Goal: Task Accomplishment & Management: Use online tool/utility

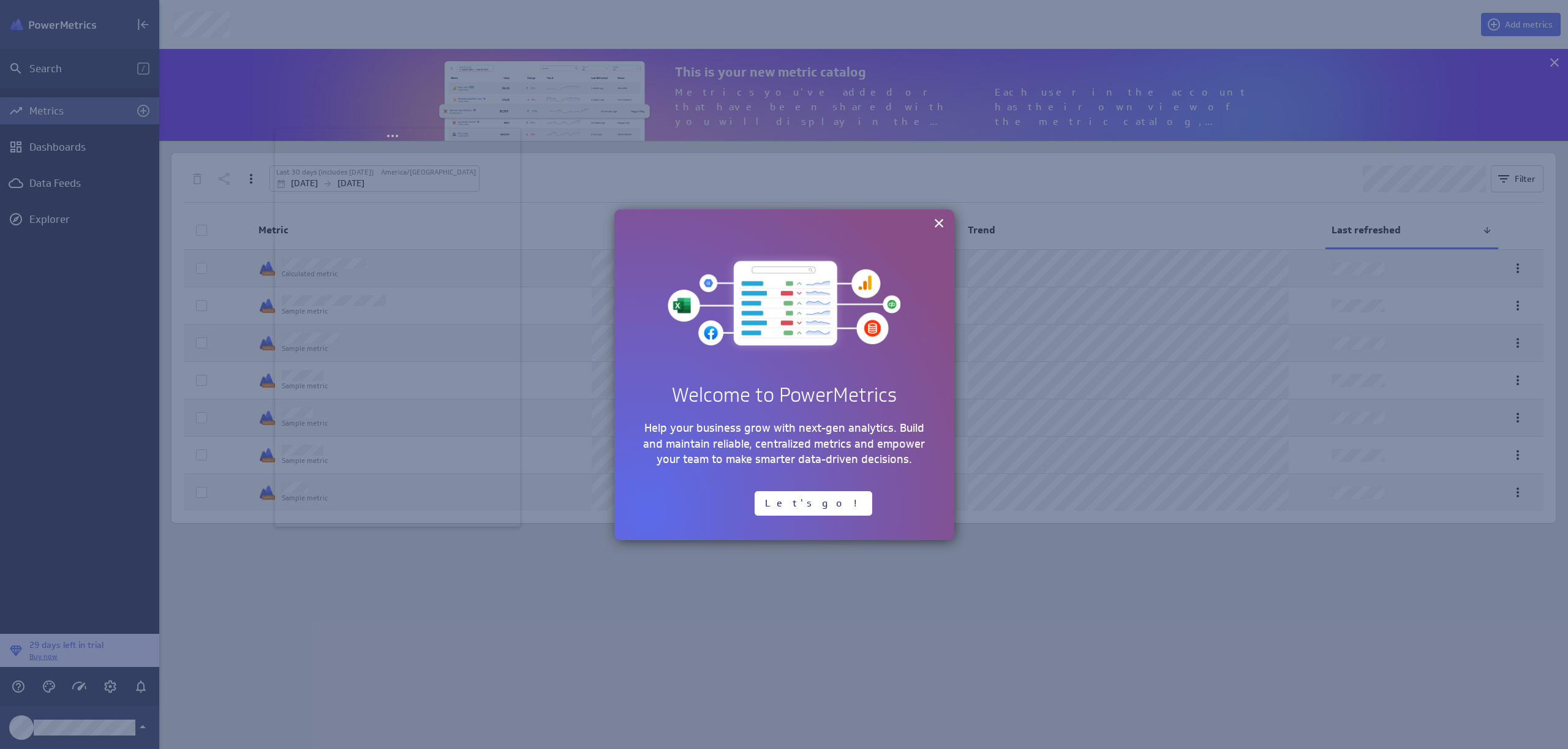
scroll to position [768, 1428]
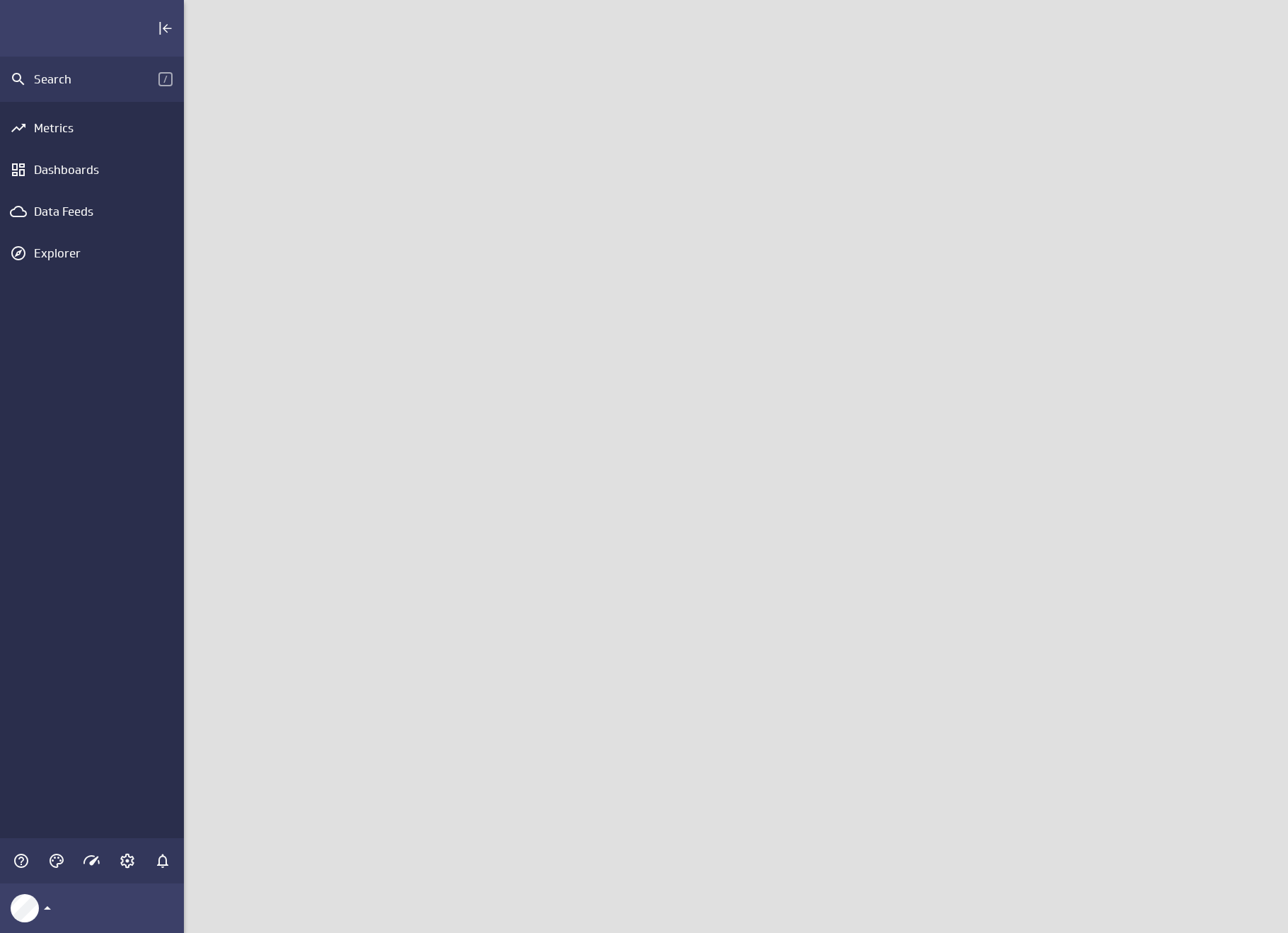
scroll to position [955, 1126]
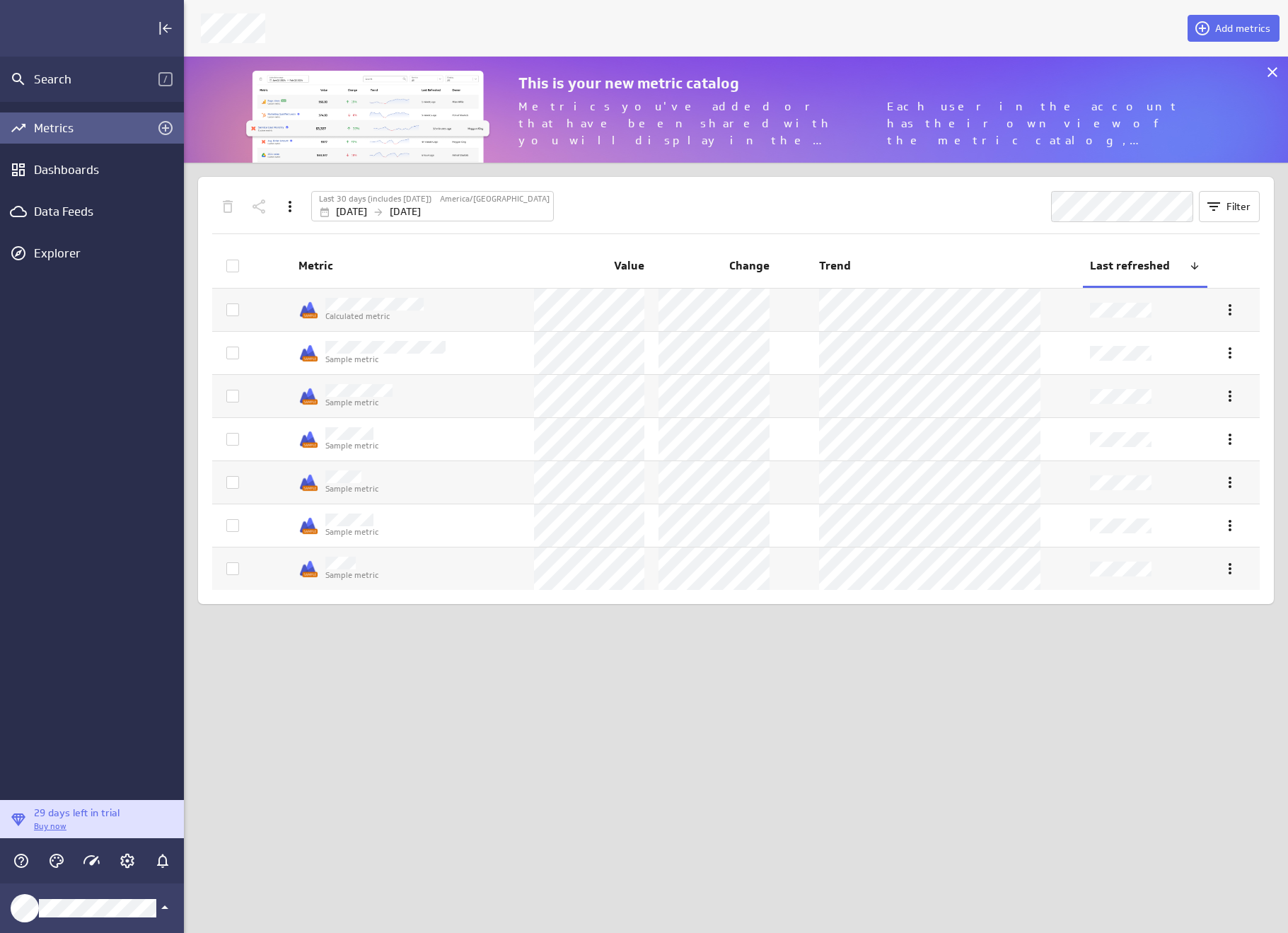
scroll to position [128, 1126]
click at [60, 155] on div "Dashboards" at bounding box center [92, 170] width 183 height 31
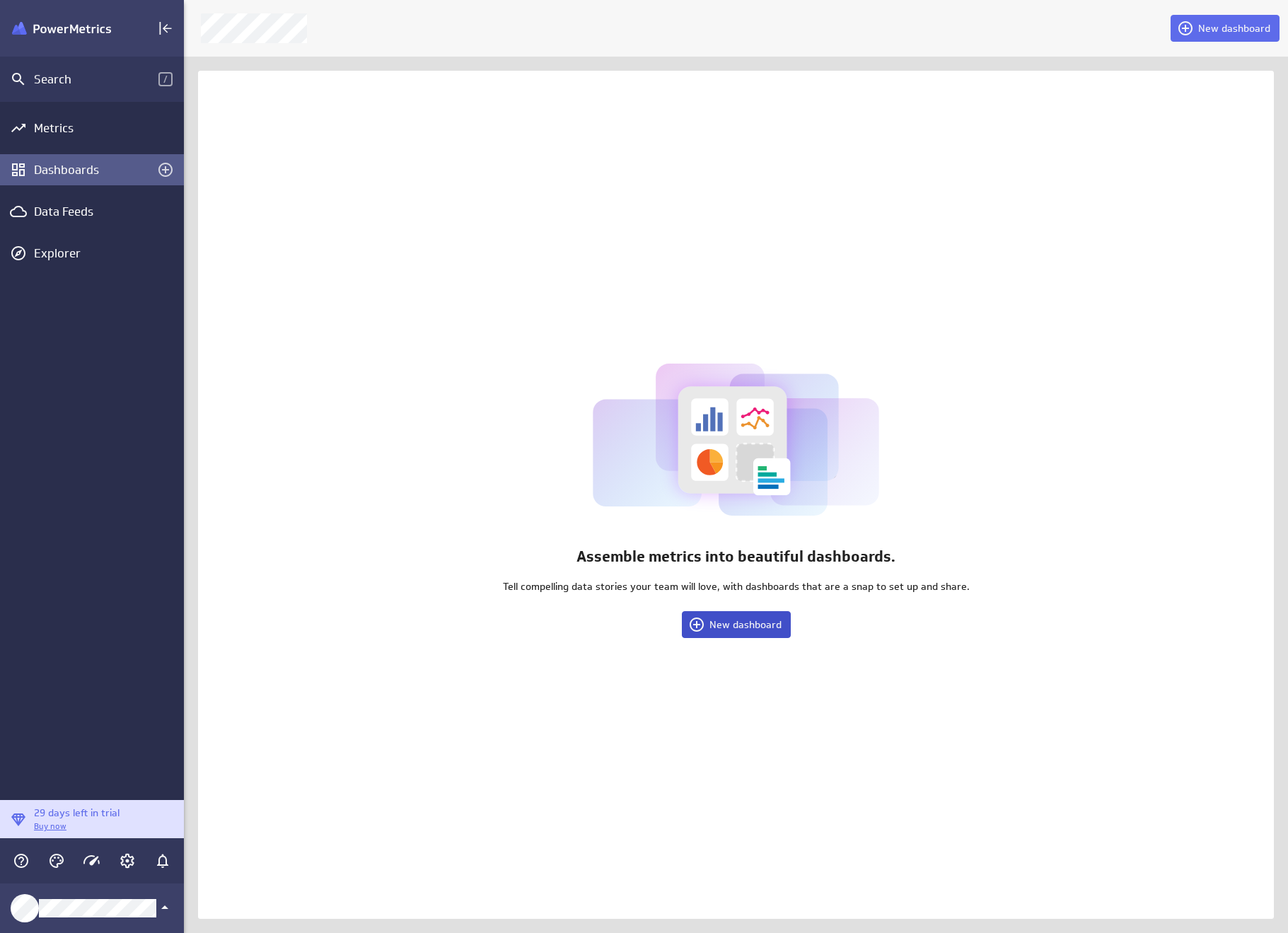
click at [724, 615] on button "New dashboard" at bounding box center [737, 625] width 109 height 27
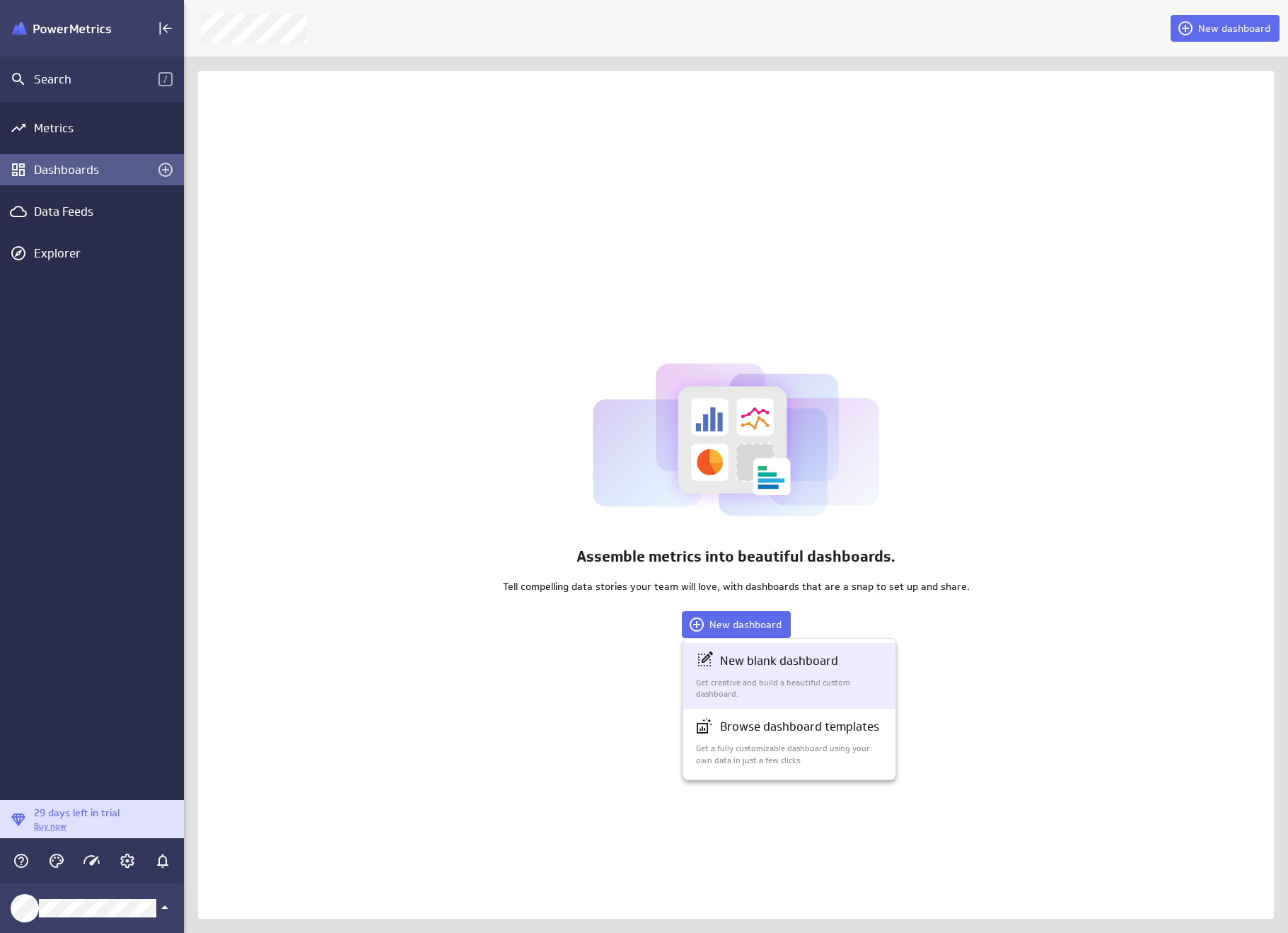
click at [759, 655] on p "New blank dashboard" at bounding box center [779, 660] width 118 height 17
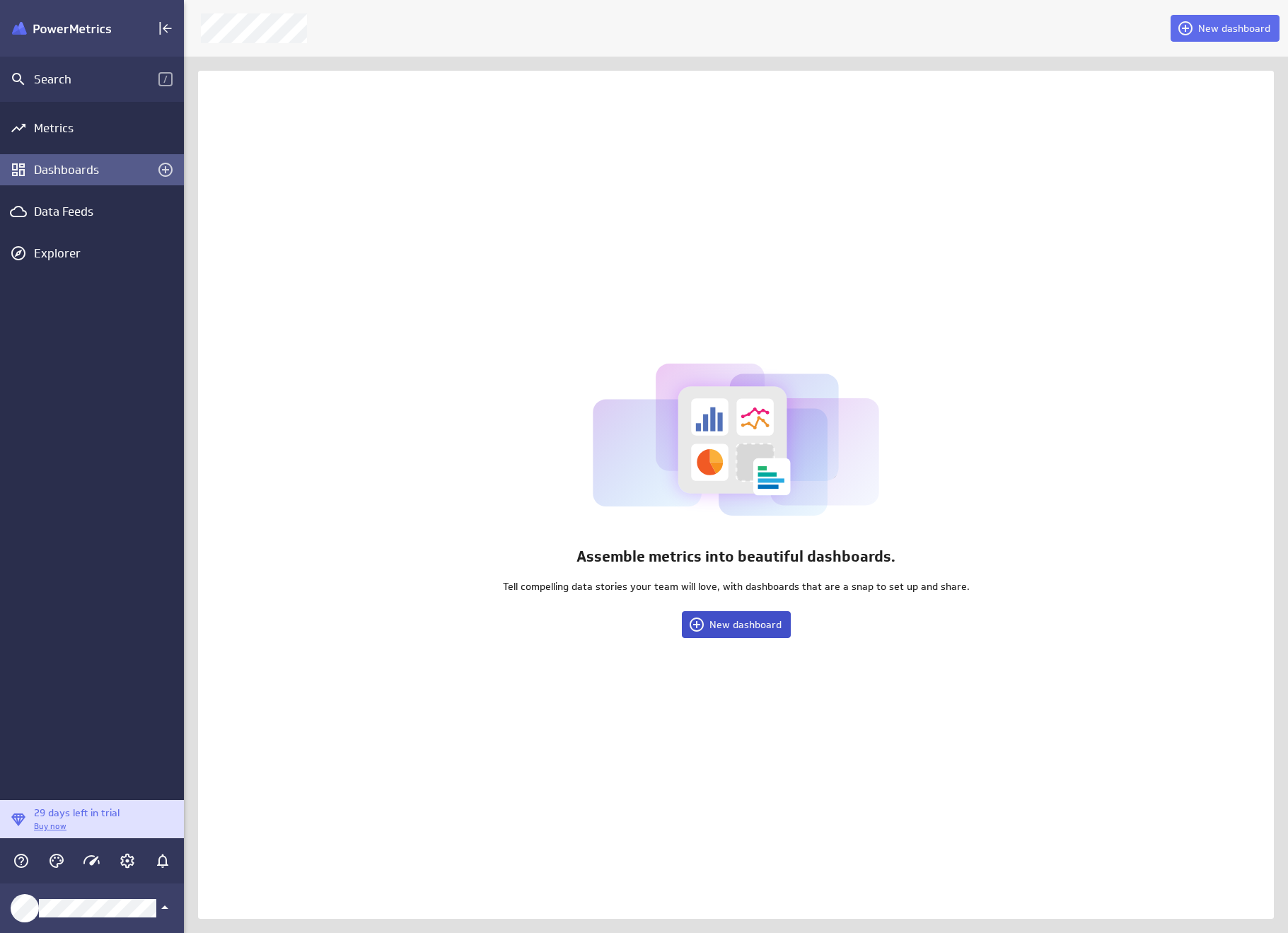
click at [738, 632] on button "New dashboard" at bounding box center [737, 625] width 109 height 27
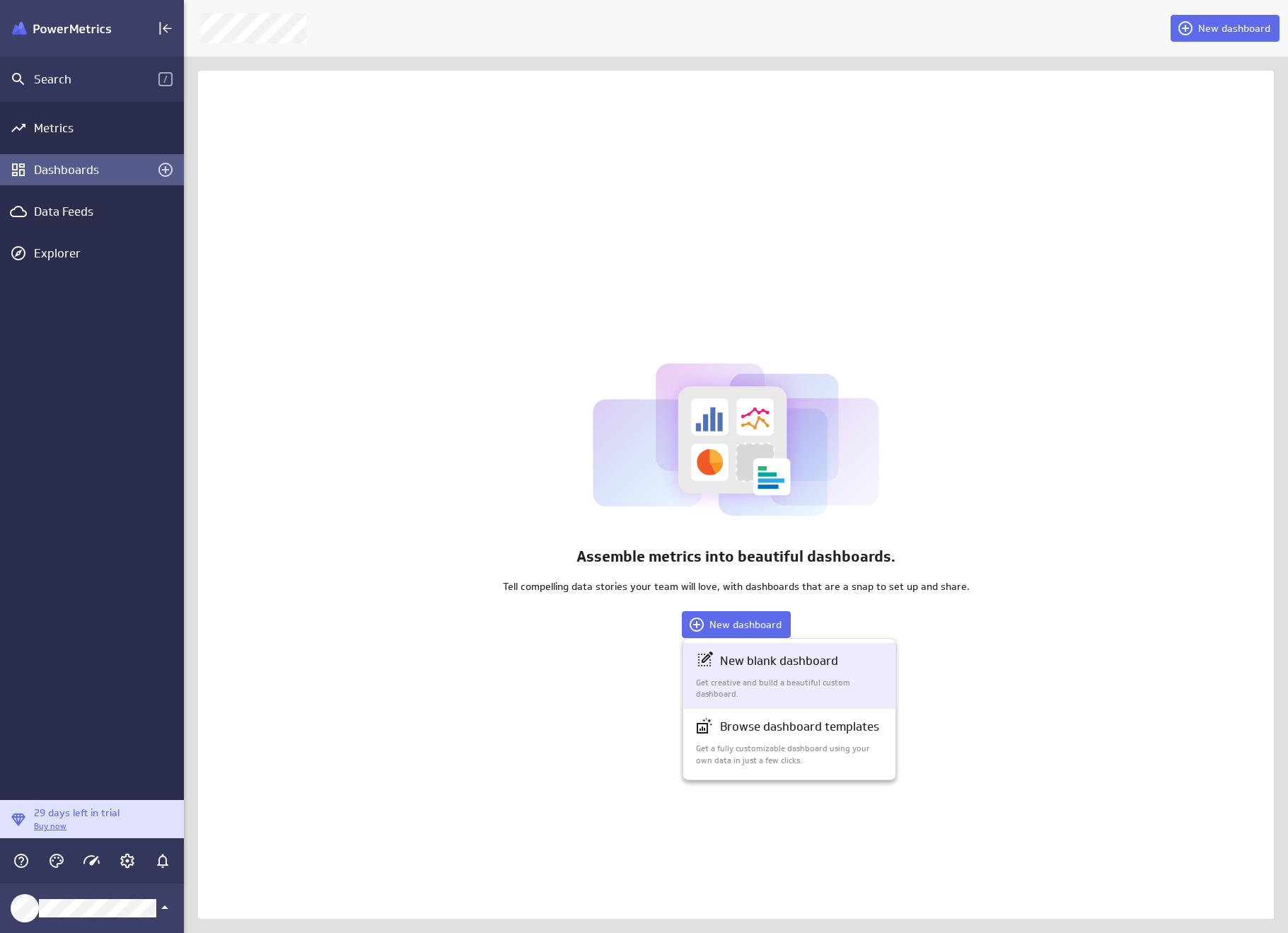
click at [737, 665] on p "New blank dashboard" at bounding box center [779, 660] width 118 height 17
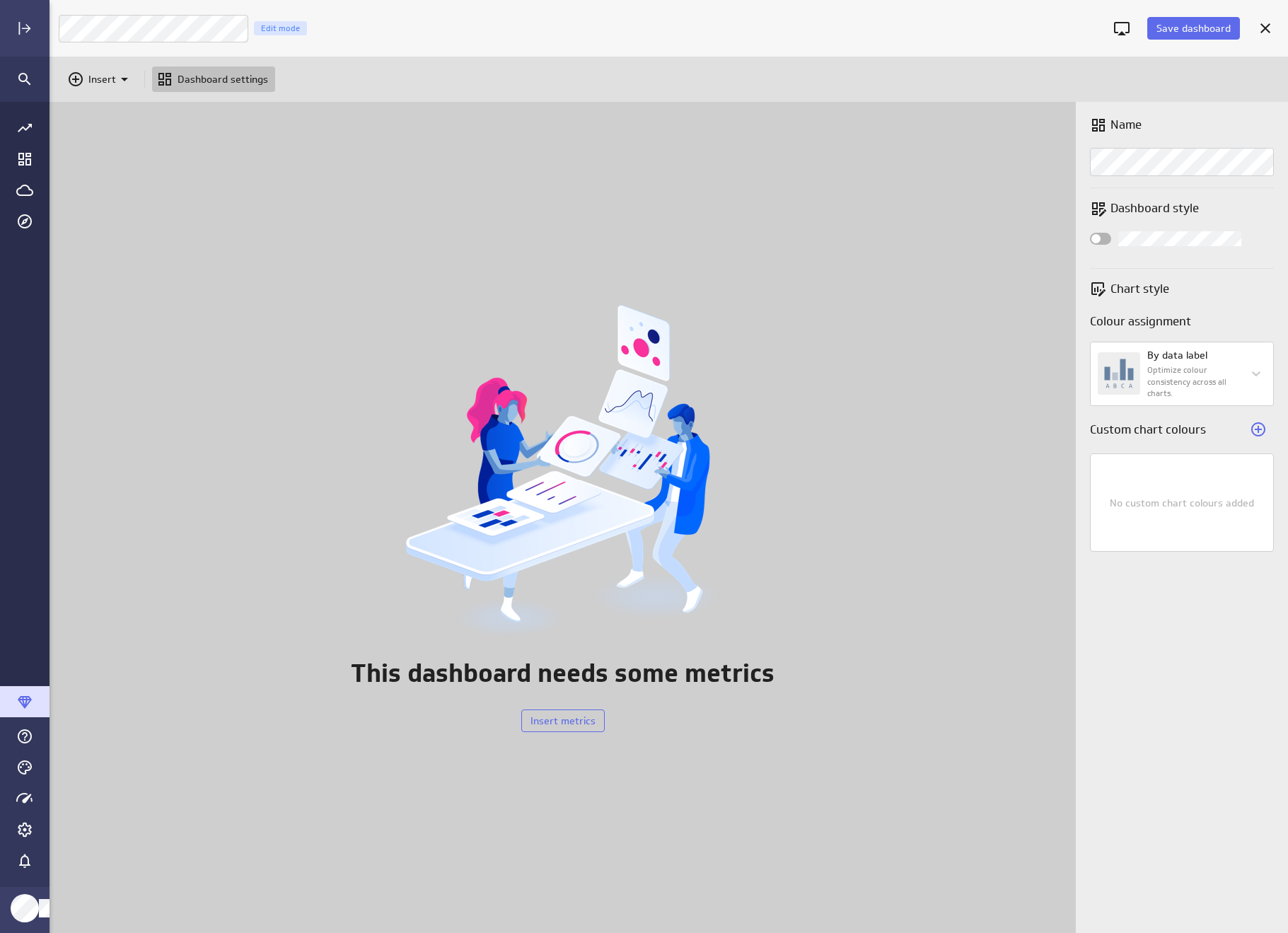
scroll to position [955, 1261]
click at [25, 768] on icon "Themes" at bounding box center [25, 768] width 17 height 17
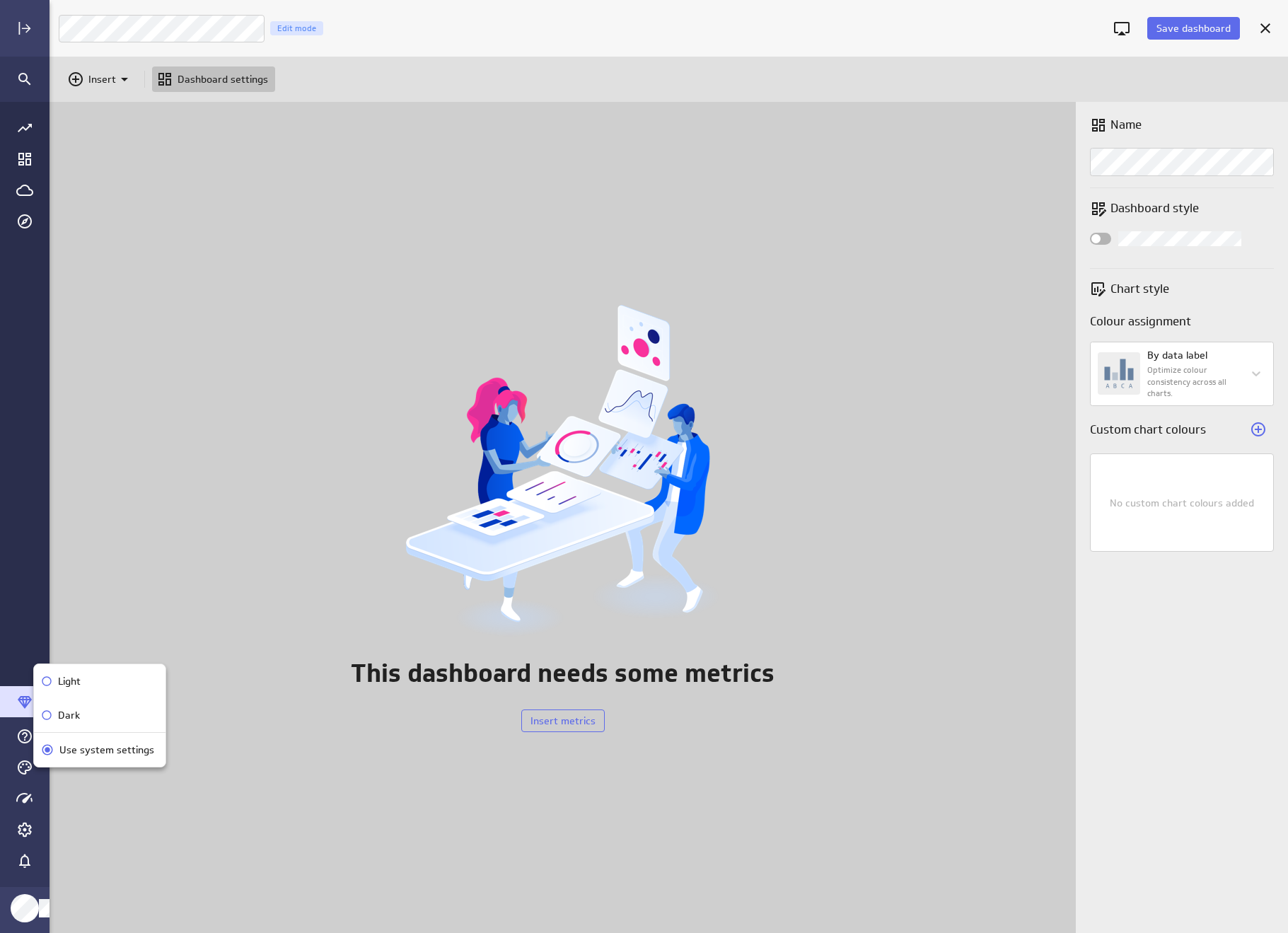
click at [60, 715] on p "Dark" at bounding box center [69, 715] width 22 height 15
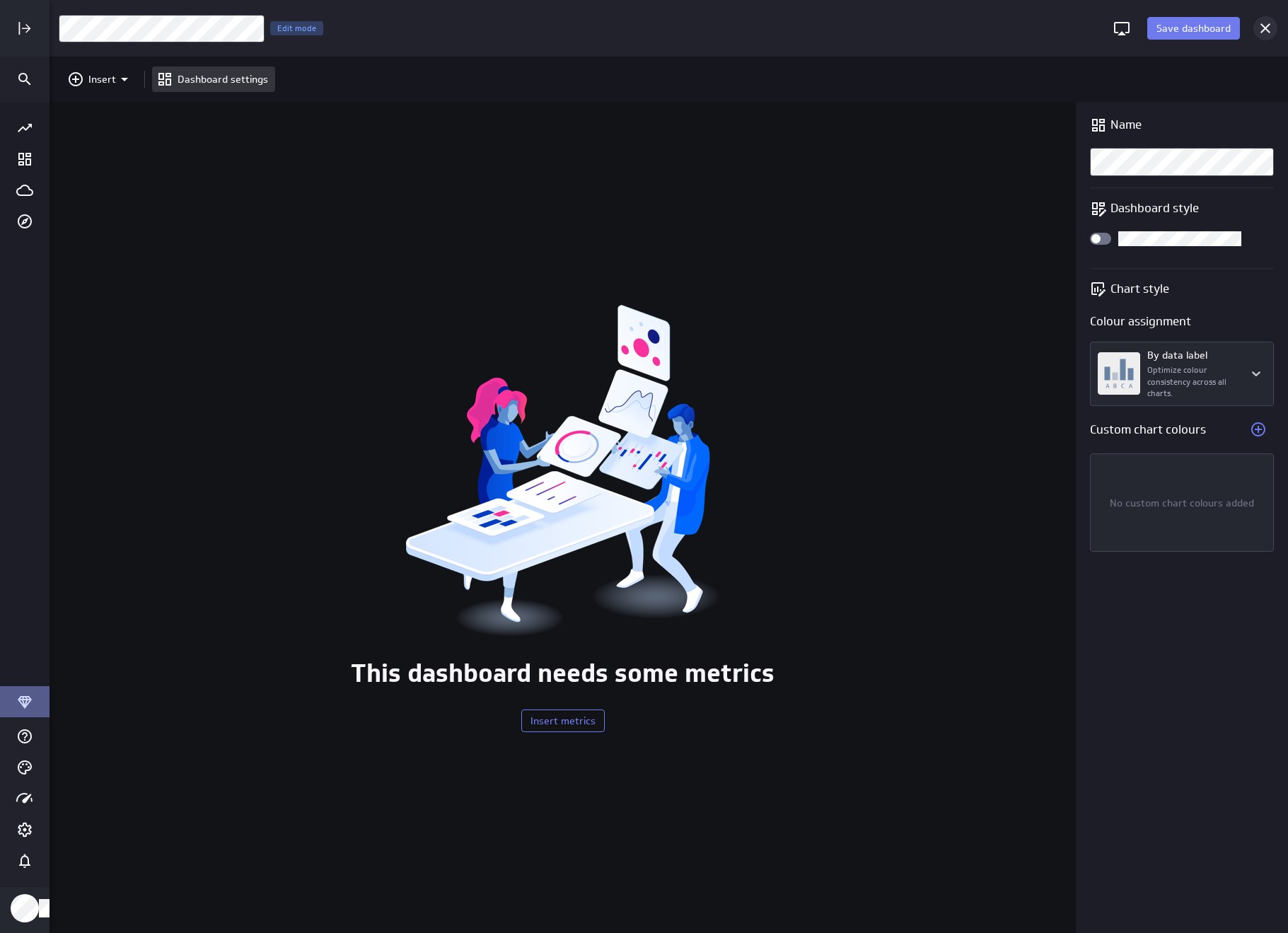
click at [1264, 25] on icon "Cancel" at bounding box center [1265, 28] width 17 height 17
click at [1260, 21] on icon "Cancel" at bounding box center [1265, 28] width 17 height 17
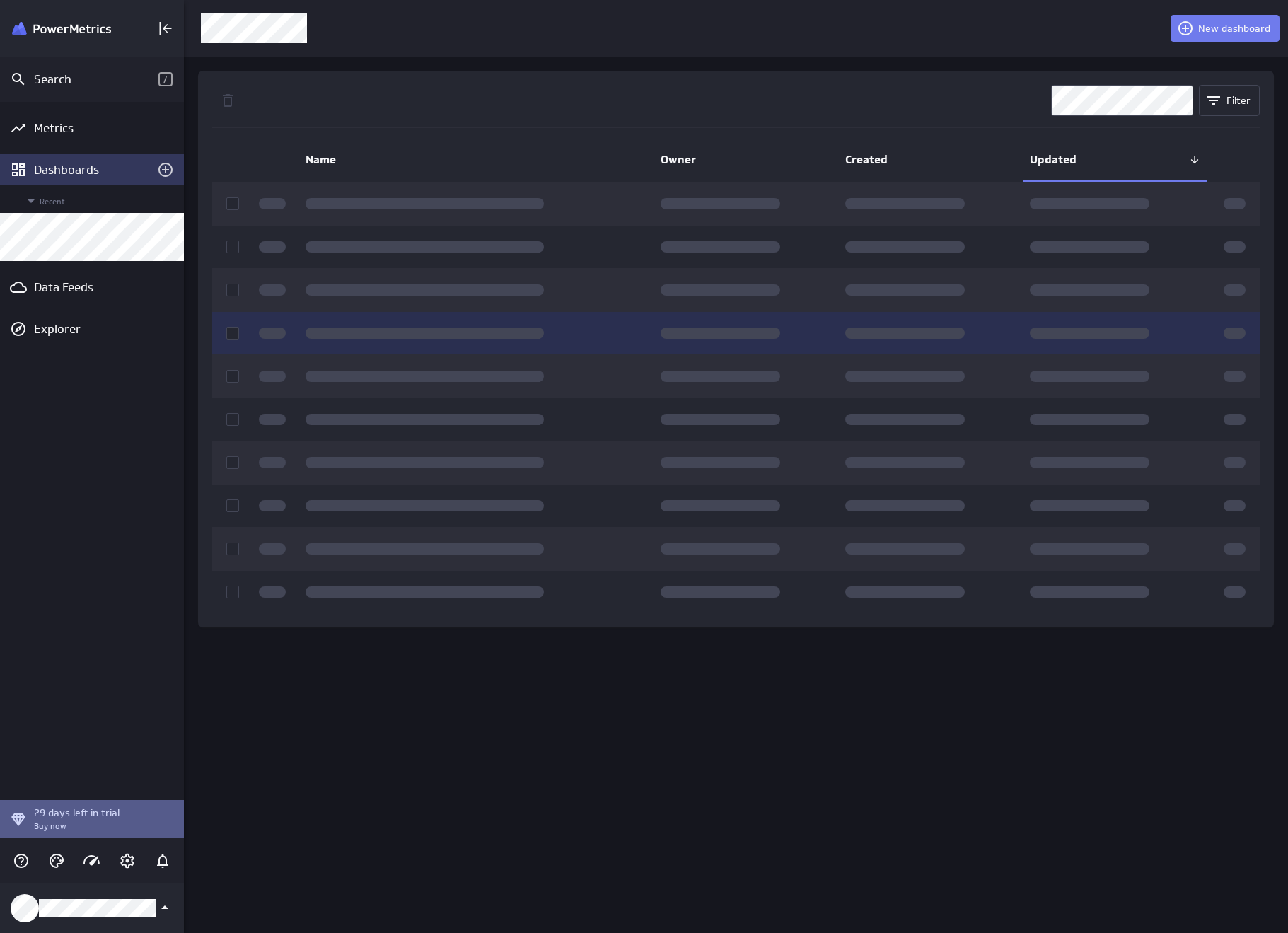
scroll to position [7, 7]
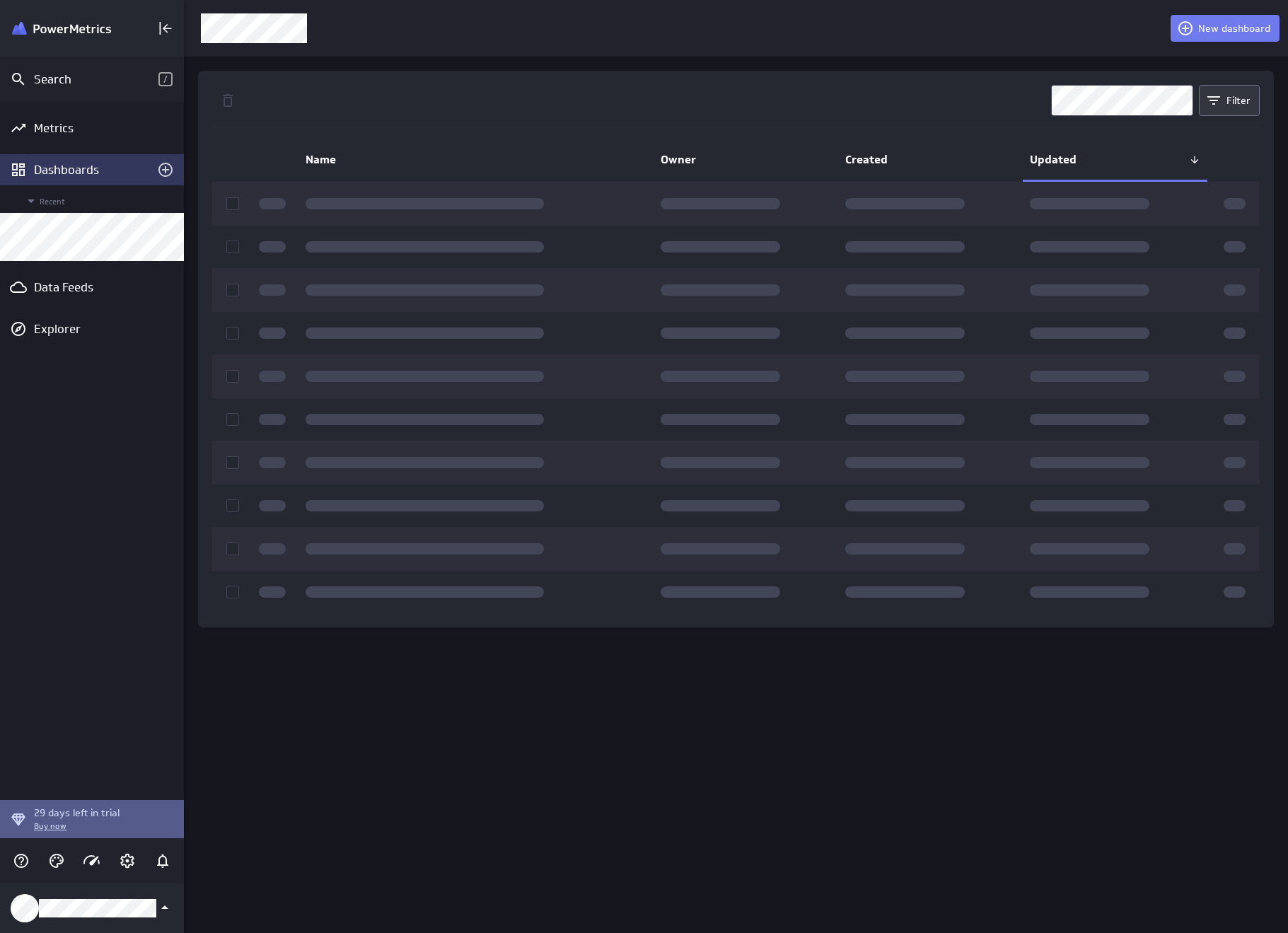
click at [1226, 102] on span "Filter" at bounding box center [1238, 101] width 24 height 13
click at [1111, 103] on div at bounding box center [644, 466] width 1288 height 933
click at [1016, 50] on div "New dashboard" at bounding box center [736, 28] width 1105 height 56
click at [920, 697] on div "New dashboard Filter Name Owner Created Updated" at bounding box center [736, 466] width 1105 height 933
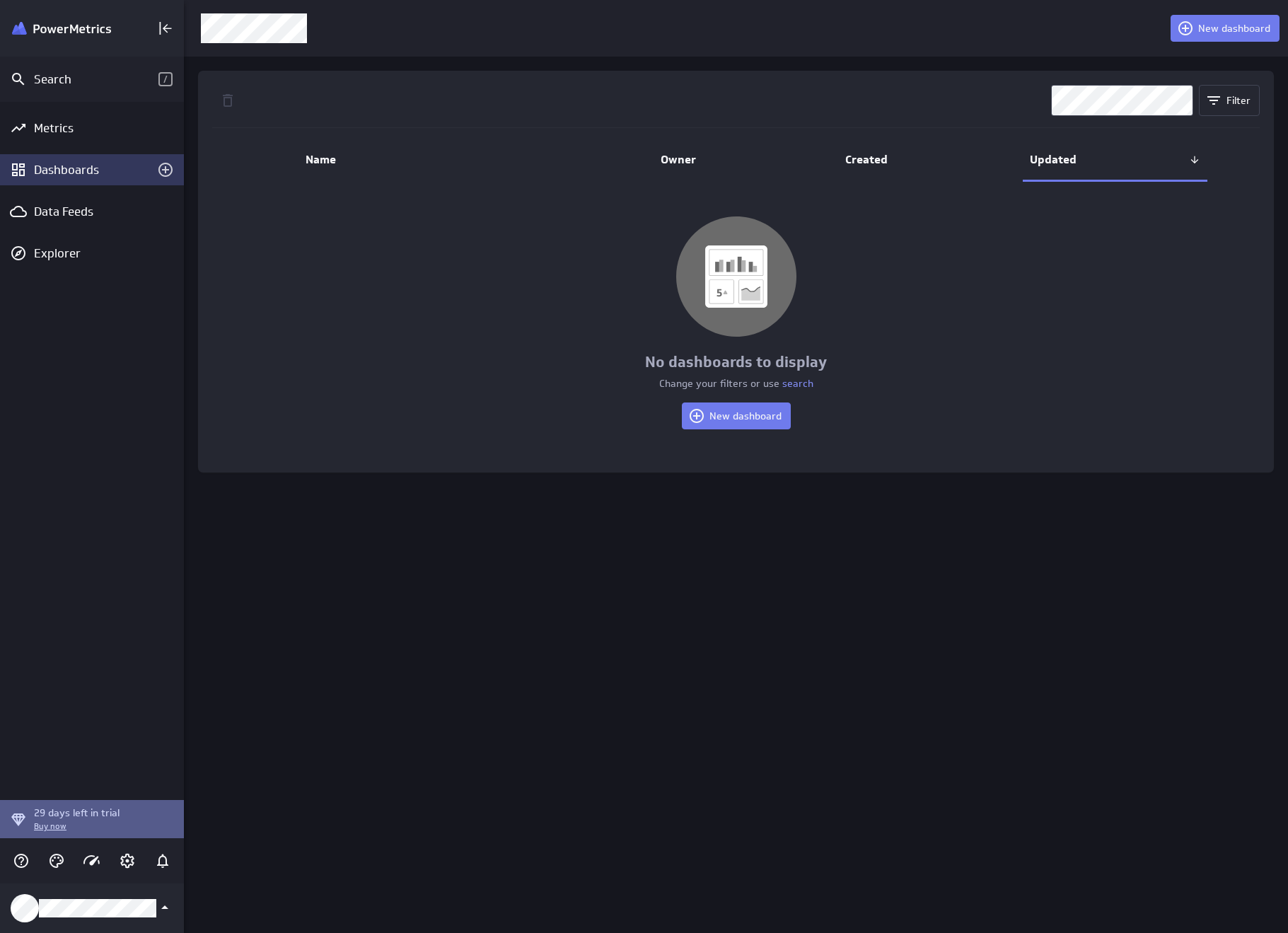
scroll to position [955, 1126]
click at [65, 177] on div "Dashboards" at bounding box center [92, 170] width 183 height 31
click at [759, 417] on span "New dashboard" at bounding box center [745, 416] width 72 height 13
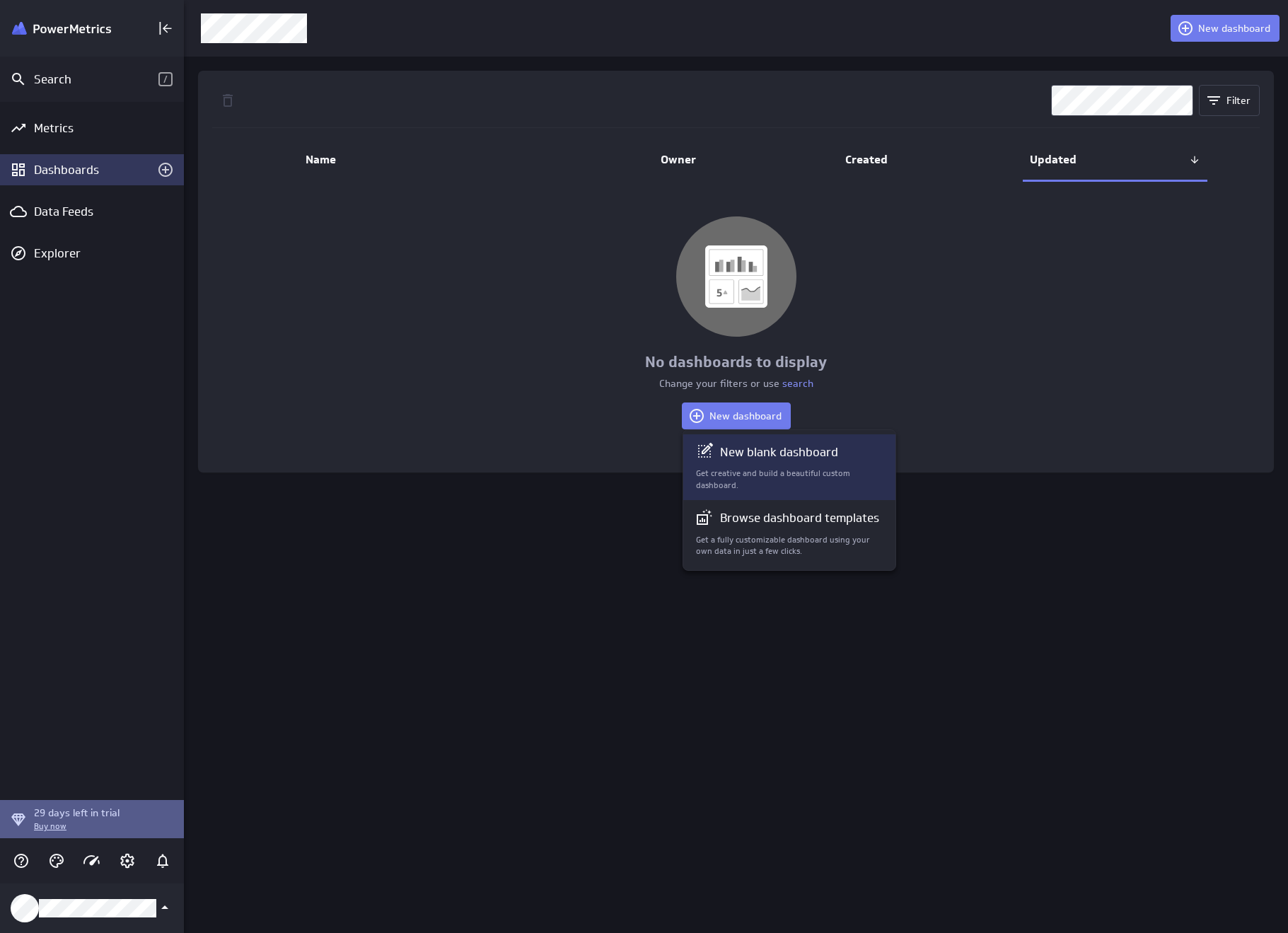
click at [792, 446] on p "New blank dashboard" at bounding box center [779, 452] width 118 height 17
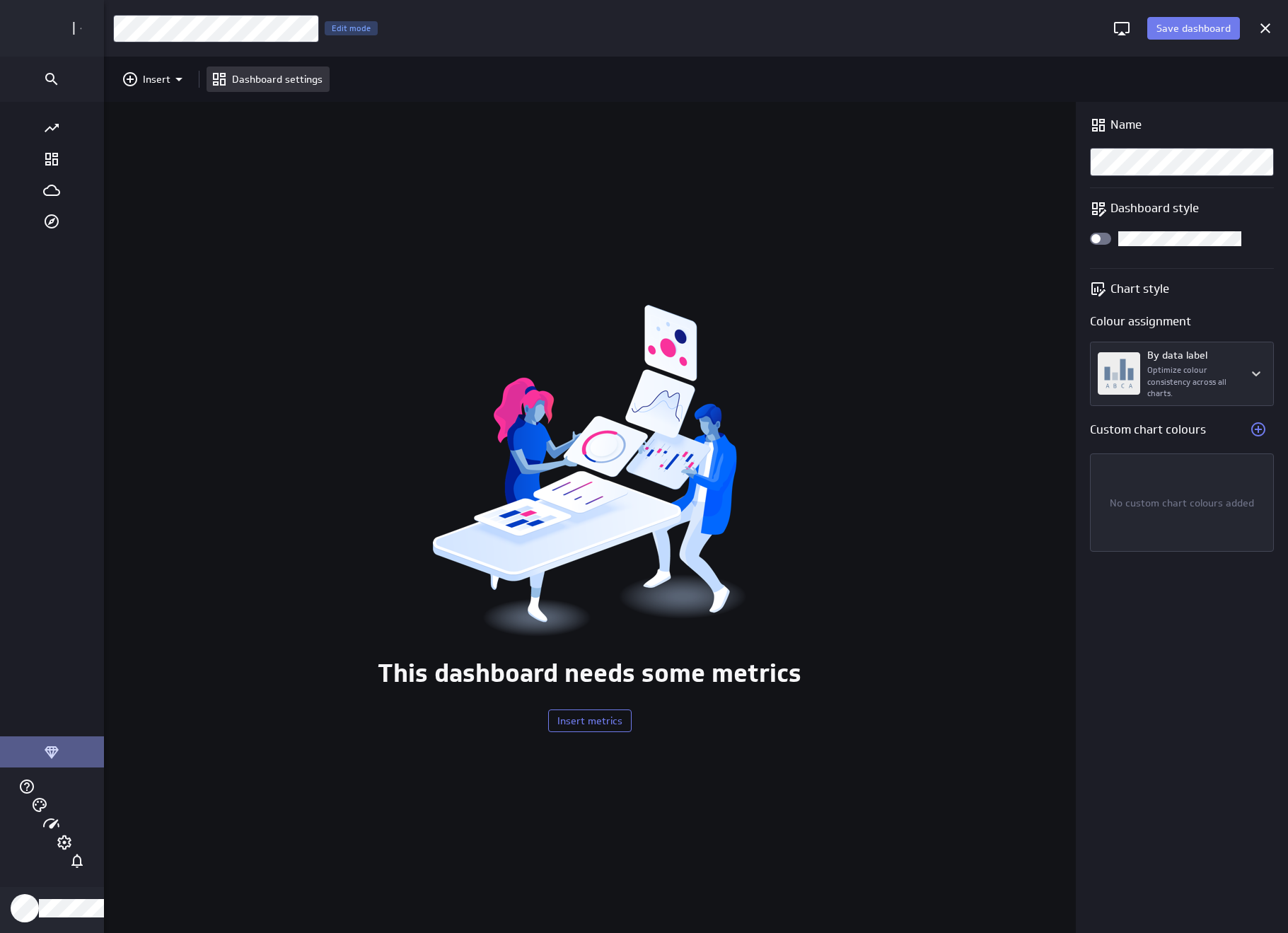
scroll to position [7, 7]
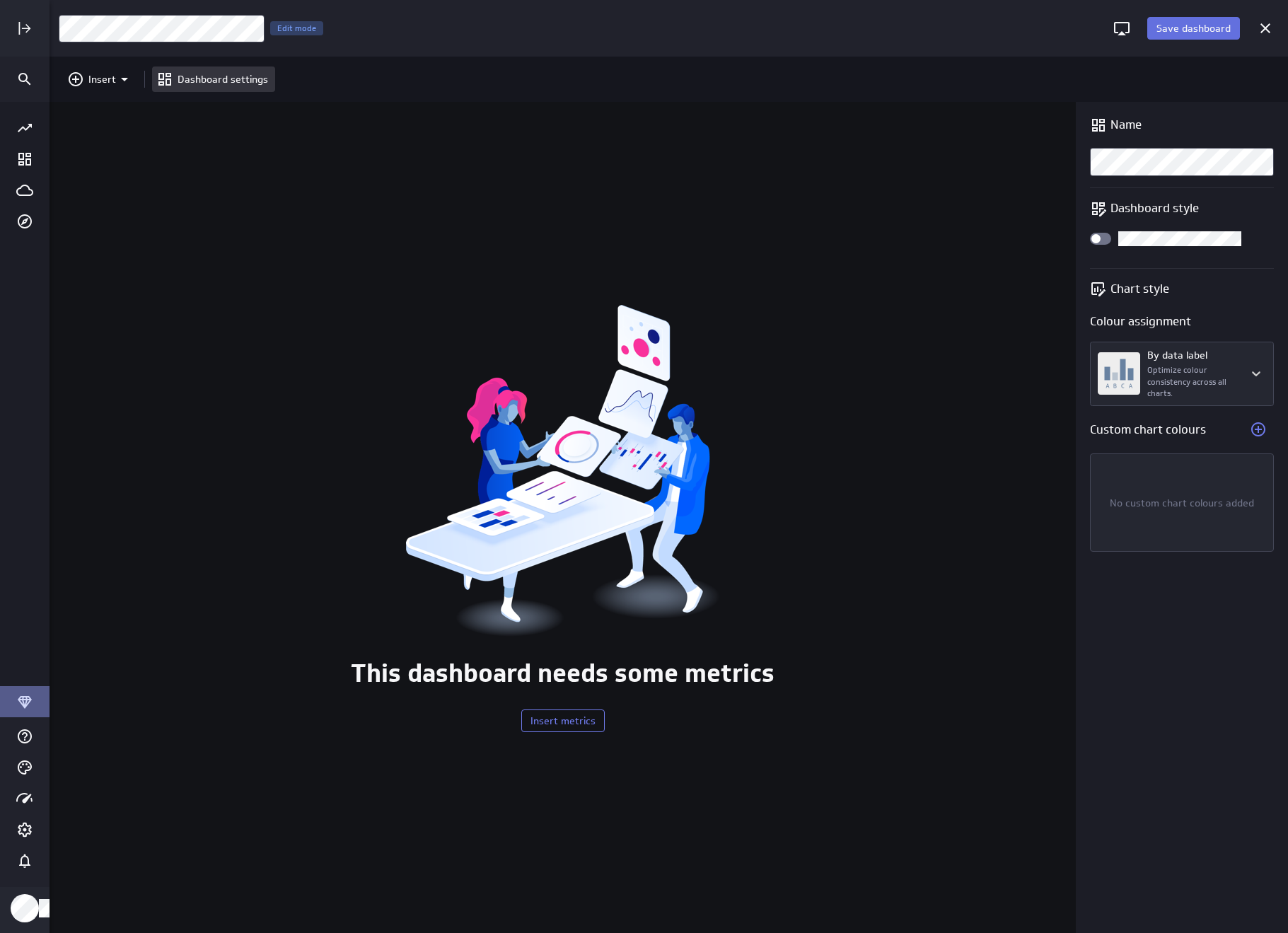
click at [1191, 28] on span "Save dashboard" at bounding box center [1194, 28] width 74 height 13
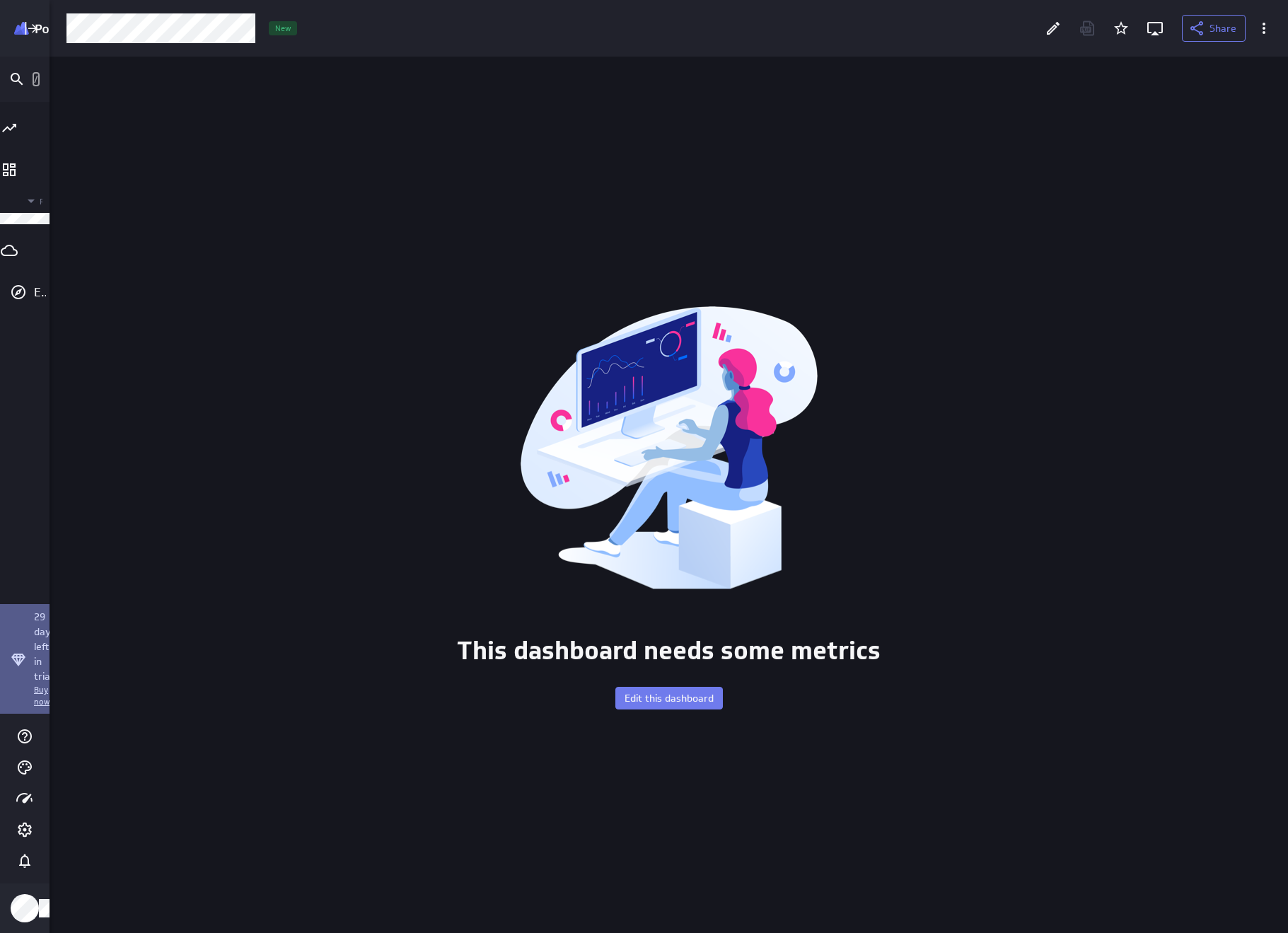
scroll to position [7, 7]
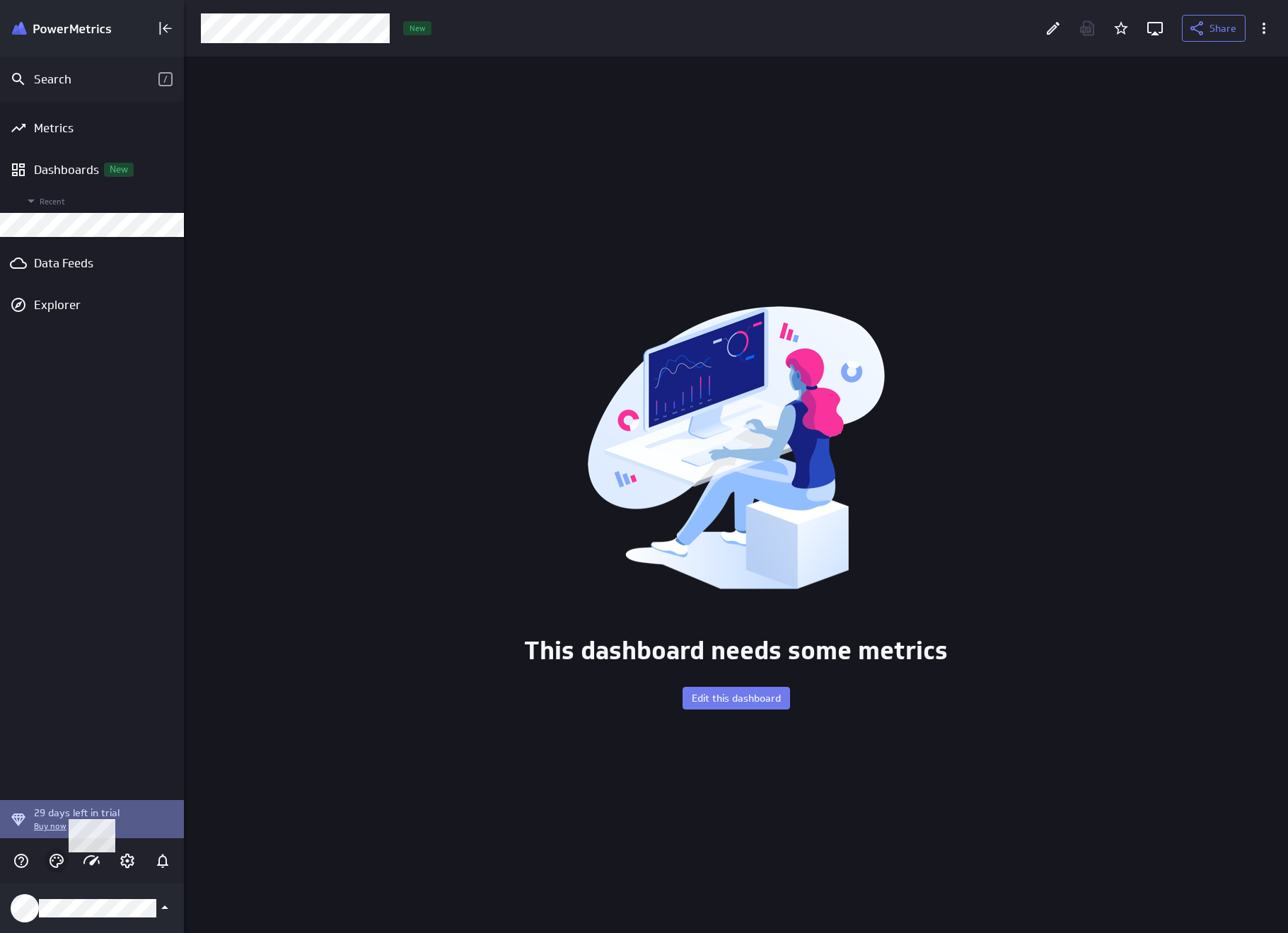
click at [67, 859] on div "Main Menu" at bounding box center [56, 860] width 24 height 24
click at [56, 860] on icon "Themes" at bounding box center [56, 860] width 17 height 17
click at [84, 779] on div "Light" at bounding box center [134, 775] width 101 height 15
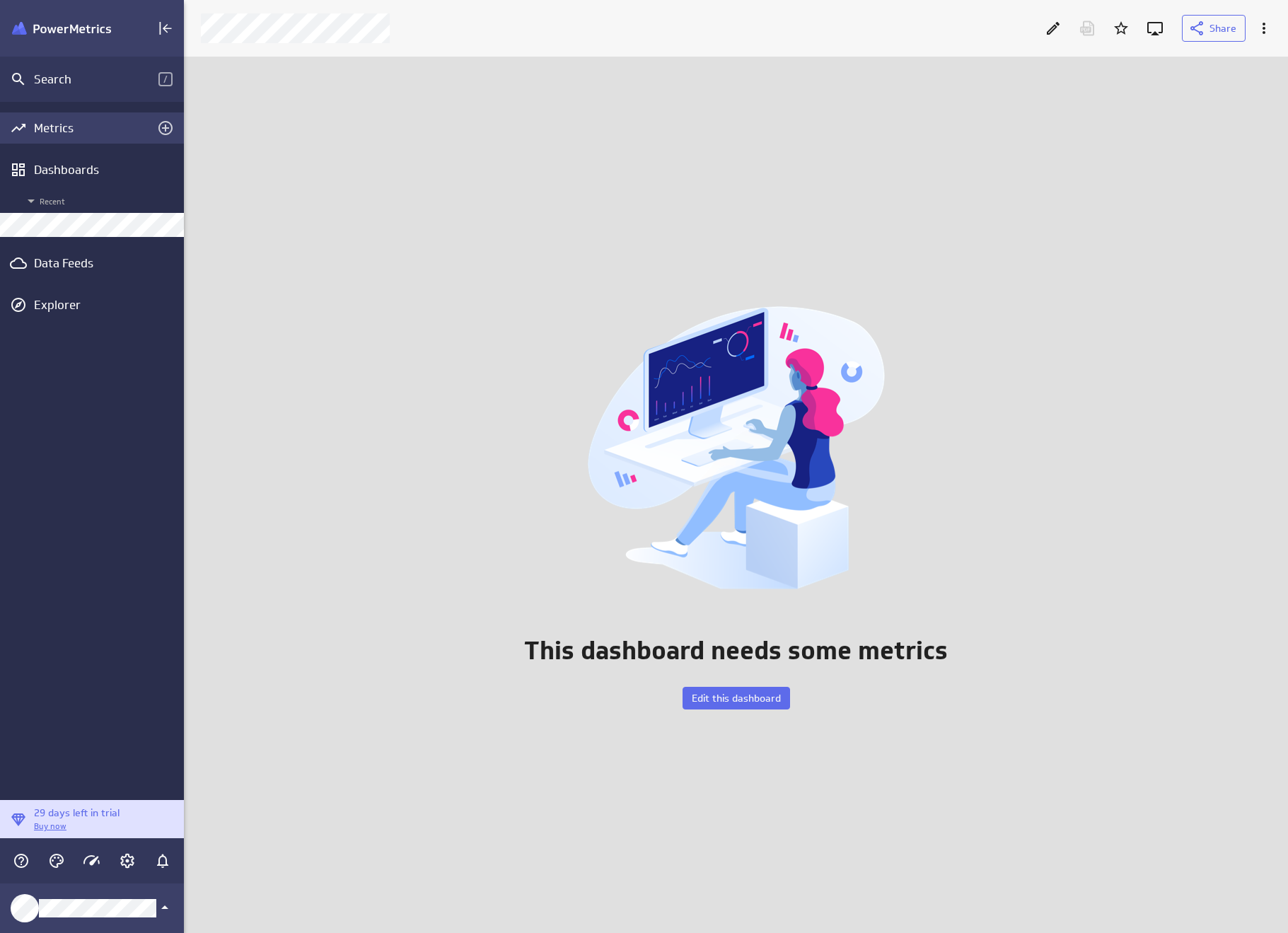
click at [79, 123] on div "Metrics" at bounding box center [92, 127] width 116 height 15
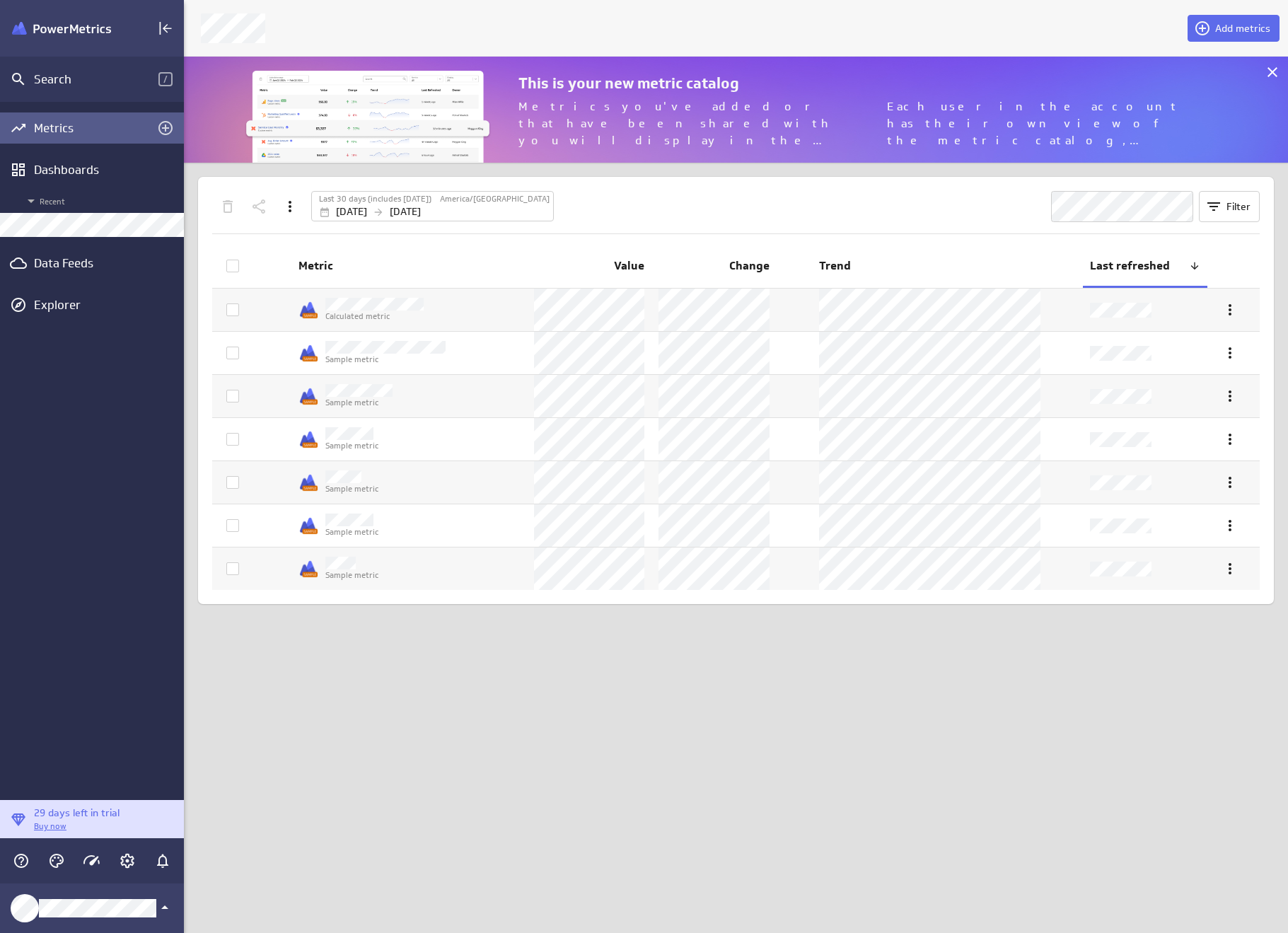
scroll to position [128, 1126]
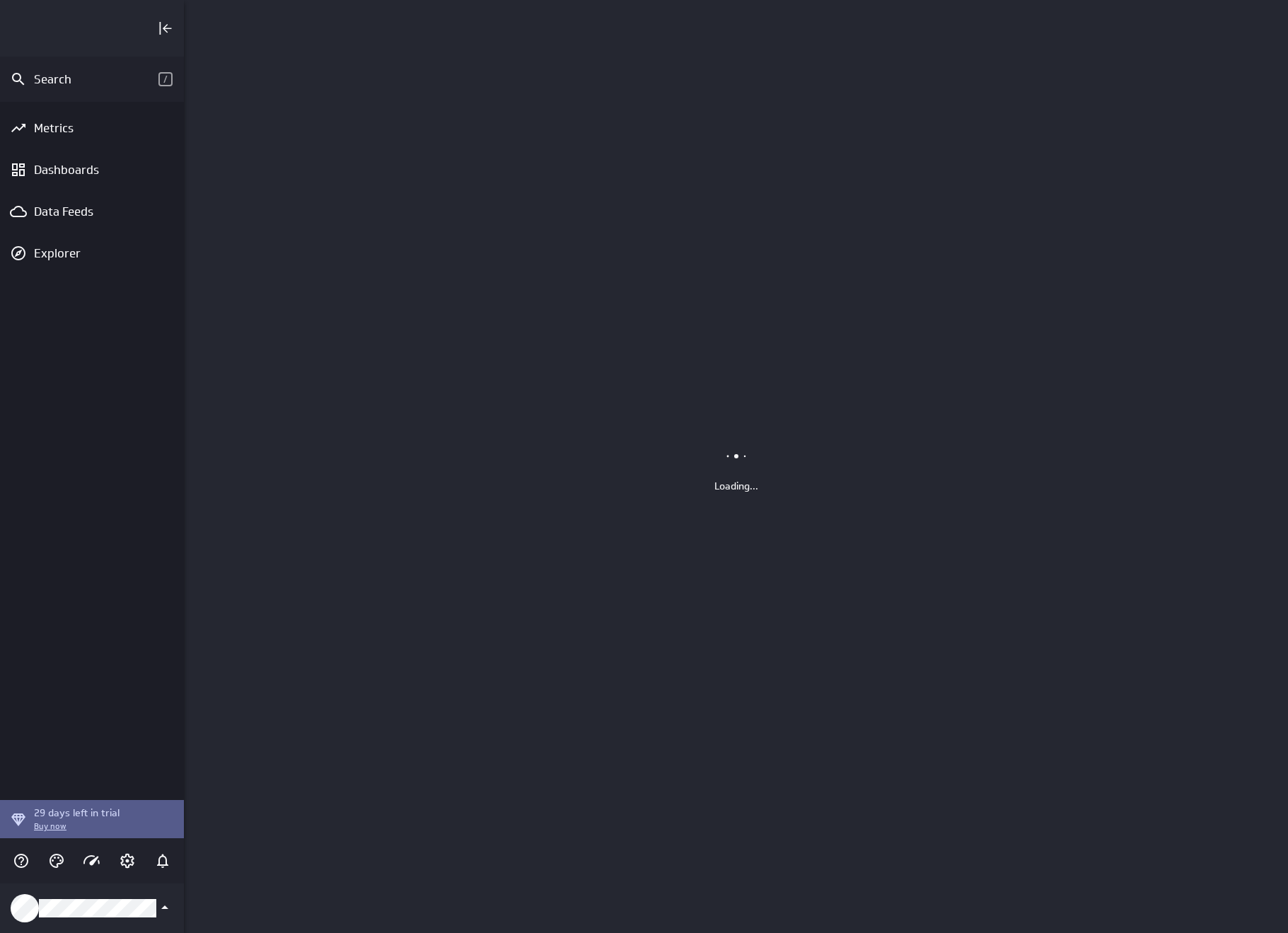
scroll to position [955, 1126]
click at [65, 860] on div "Main Menu" at bounding box center [56, 860] width 24 height 24
click at [45, 864] on div "Main Menu" at bounding box center [56, 860] width 24 height 24
click at [60, 854] on icon "Themes" at bounding box center [56, 860] width 17 height 17
click at [101, 775] on p "Light" at bounding box center [101, 775] width 23 height 15
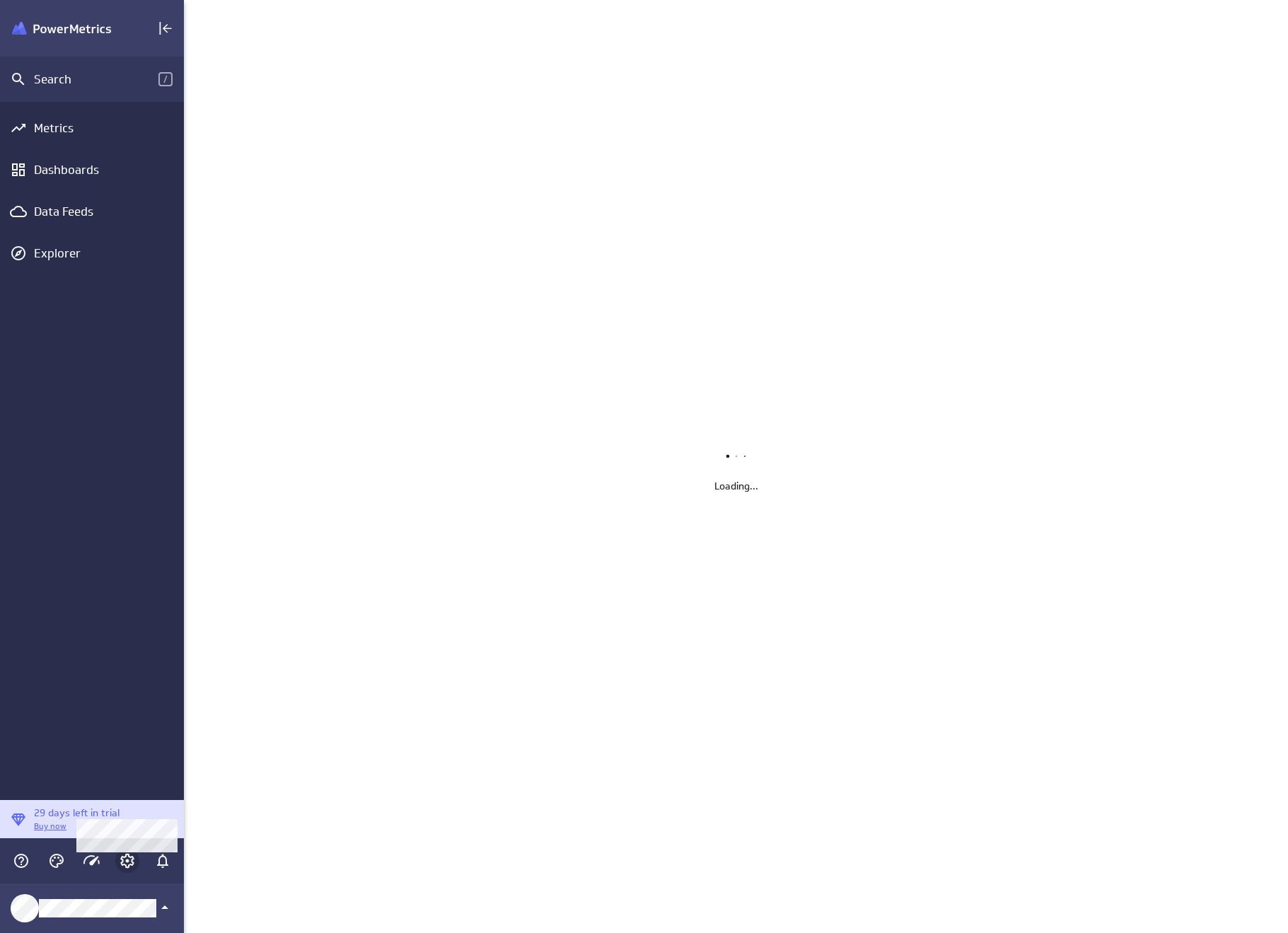
click at [120, 857] on icon "Account and settings" at bounding box center [127, 860] width 17 height 17
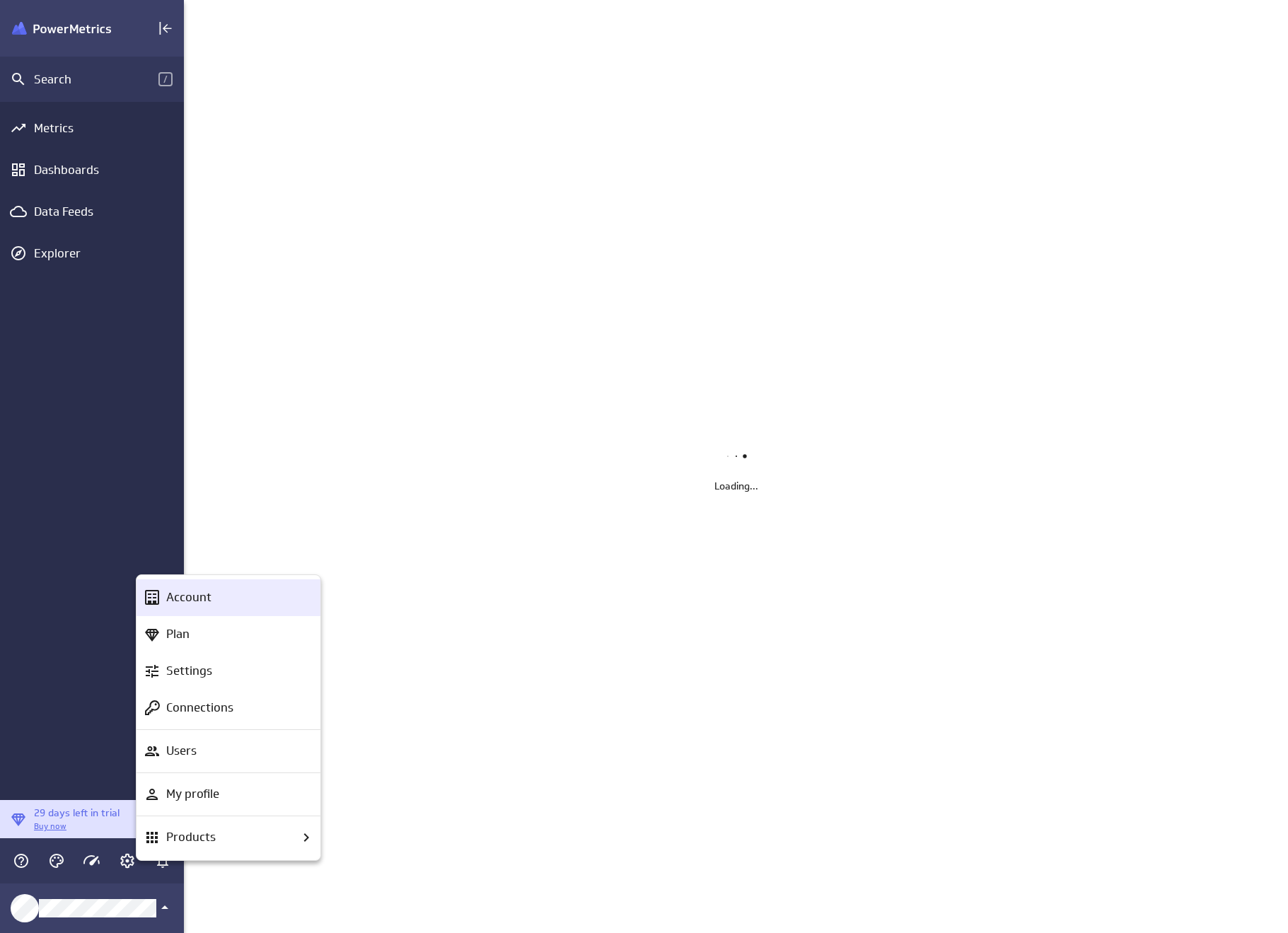
click at [238, 605] on div "Account" at bounding box center [235, 597] width 149 height 17
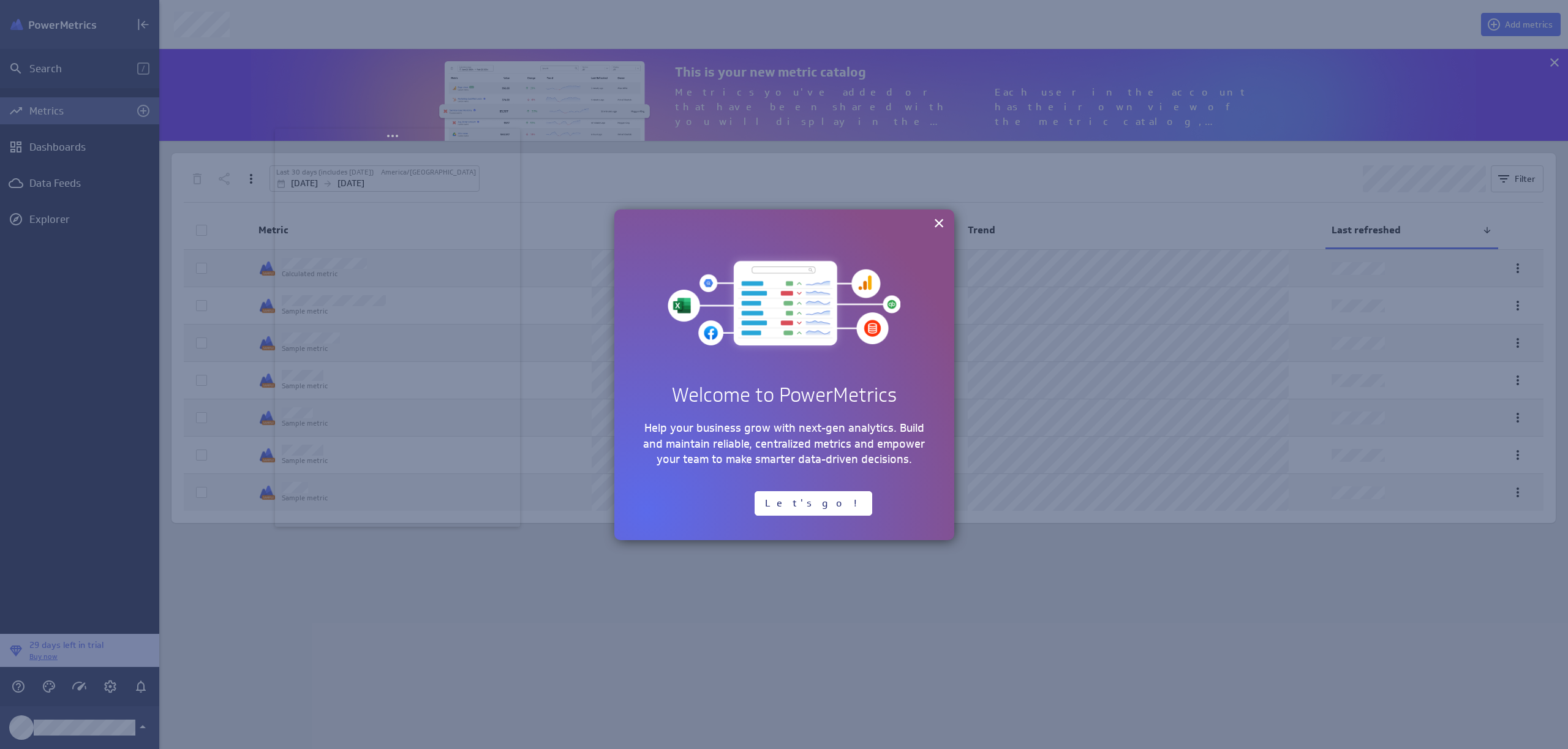
scroll to position [768, 1428]
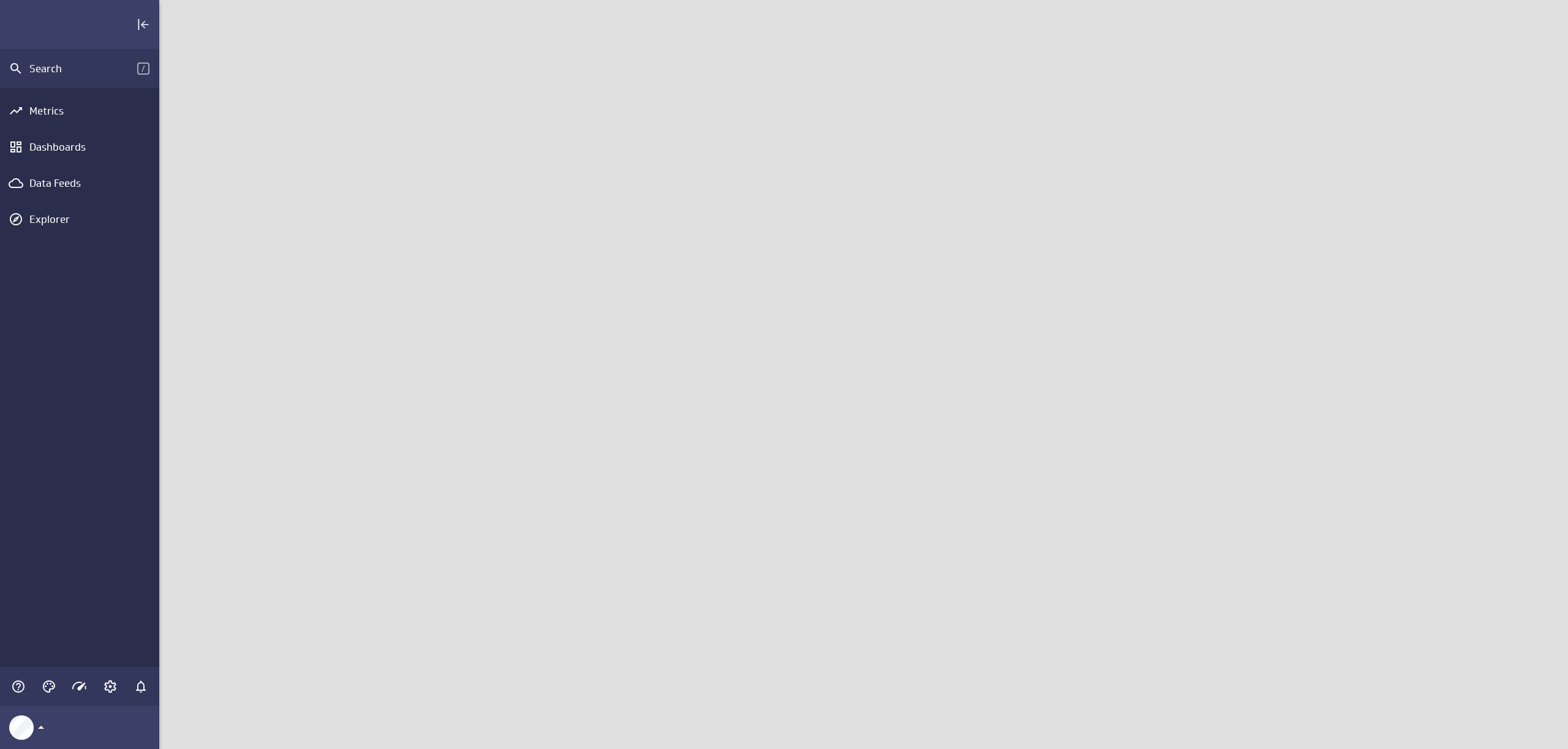
scroll to position [768, 1428]
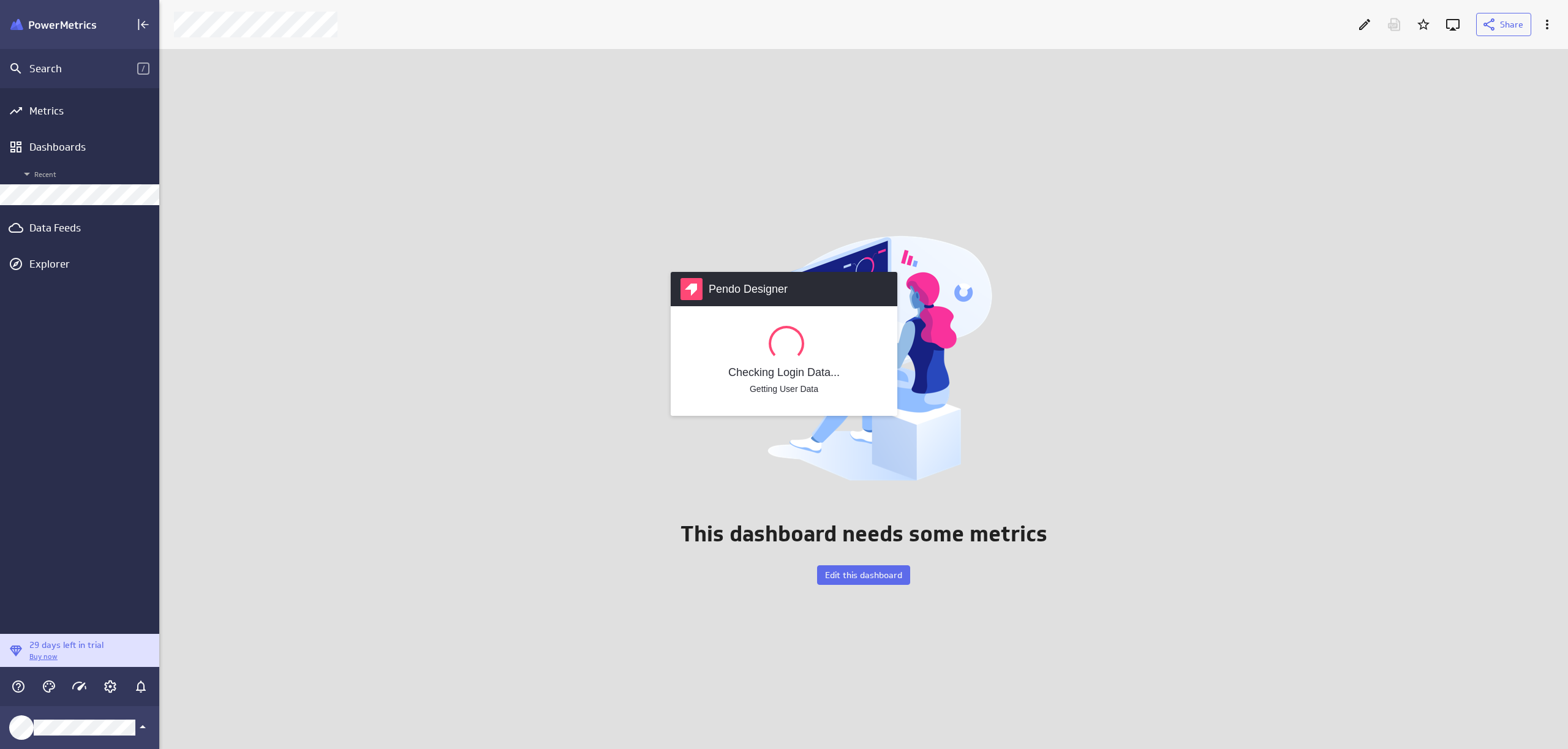
scroll to position [719, 1428]
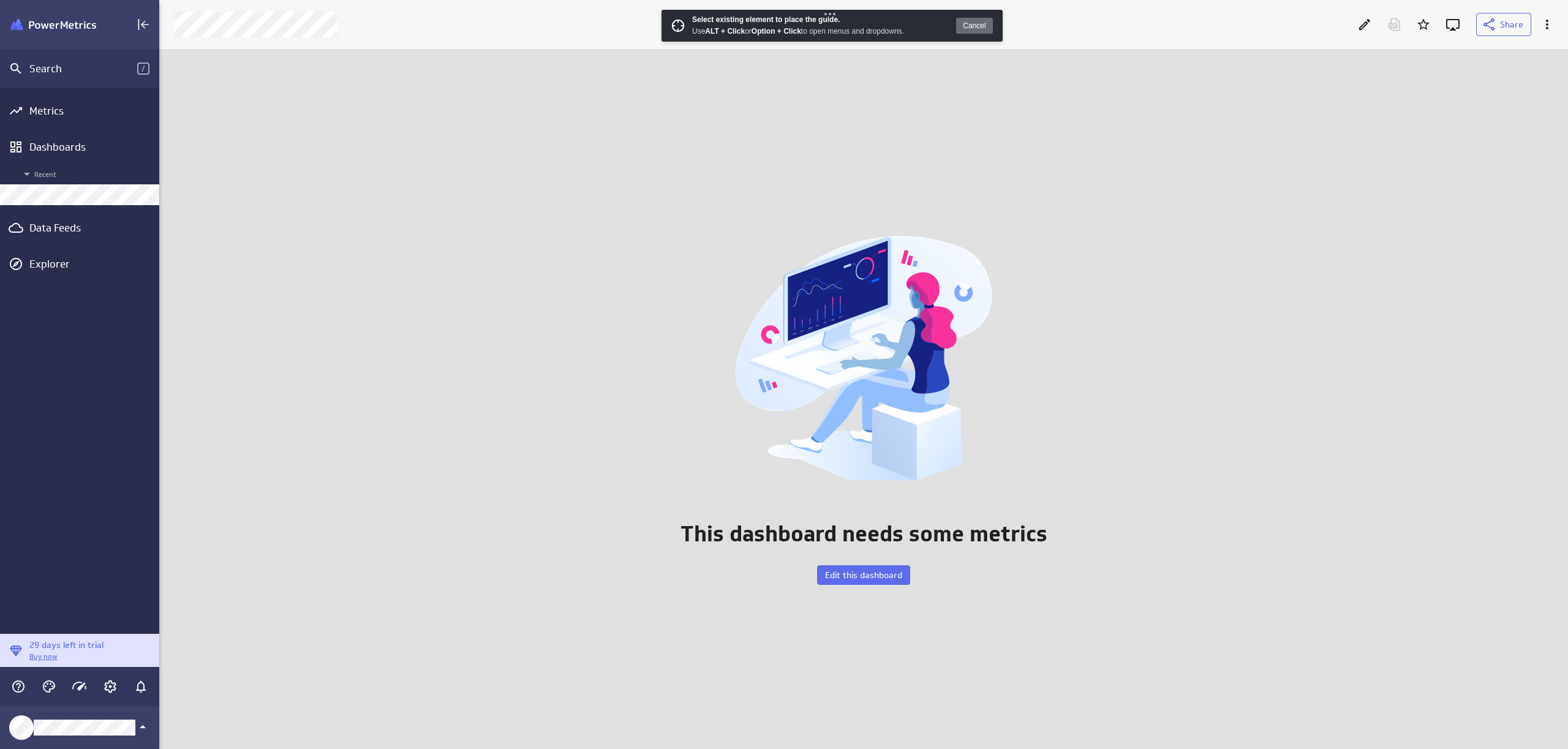
click at [965, 26] on button "Cancel" at bounding box center [975, 26] width 37 height 16
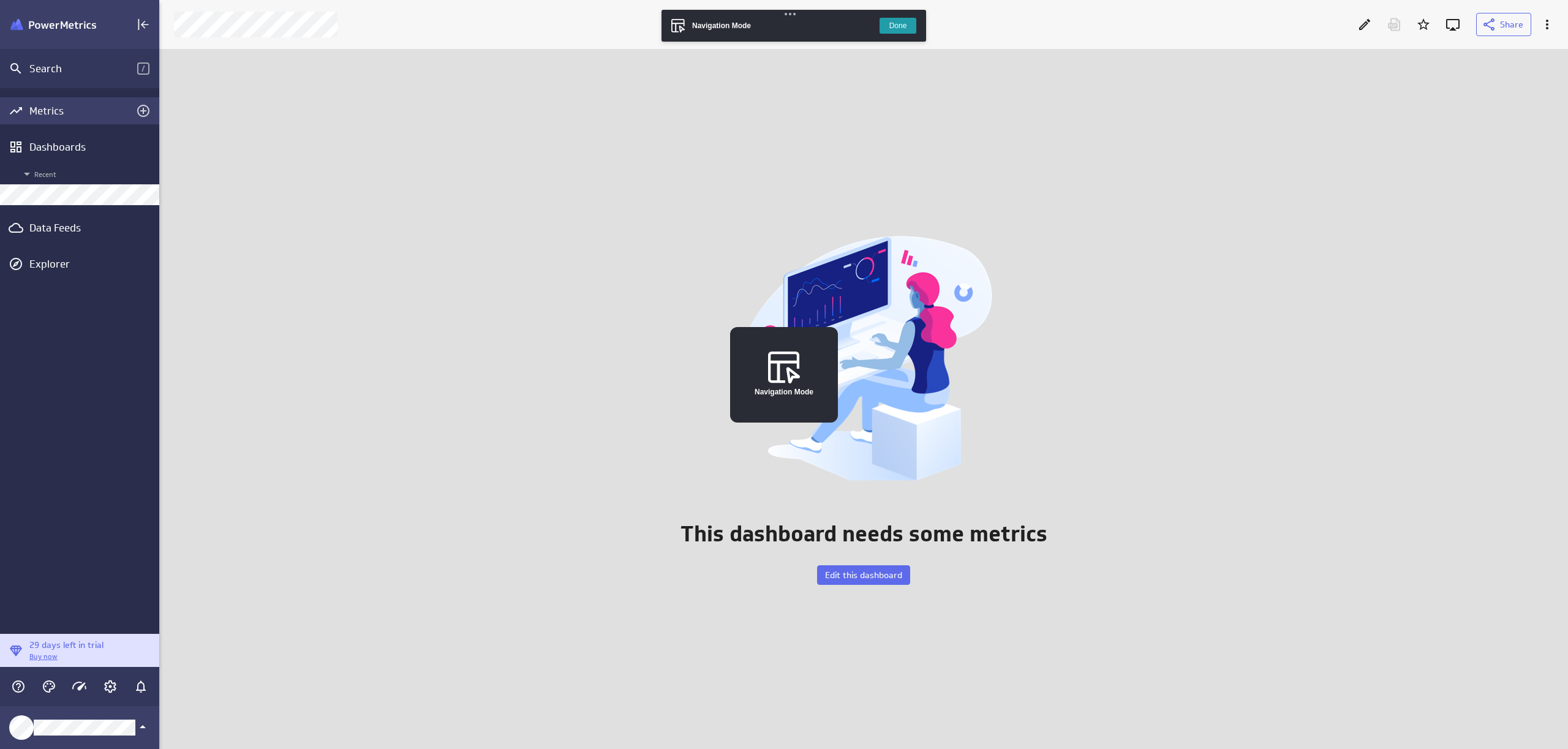
click at [46, 113] on div "Metrics" at bounding box center [79, 110] width 101 height 13
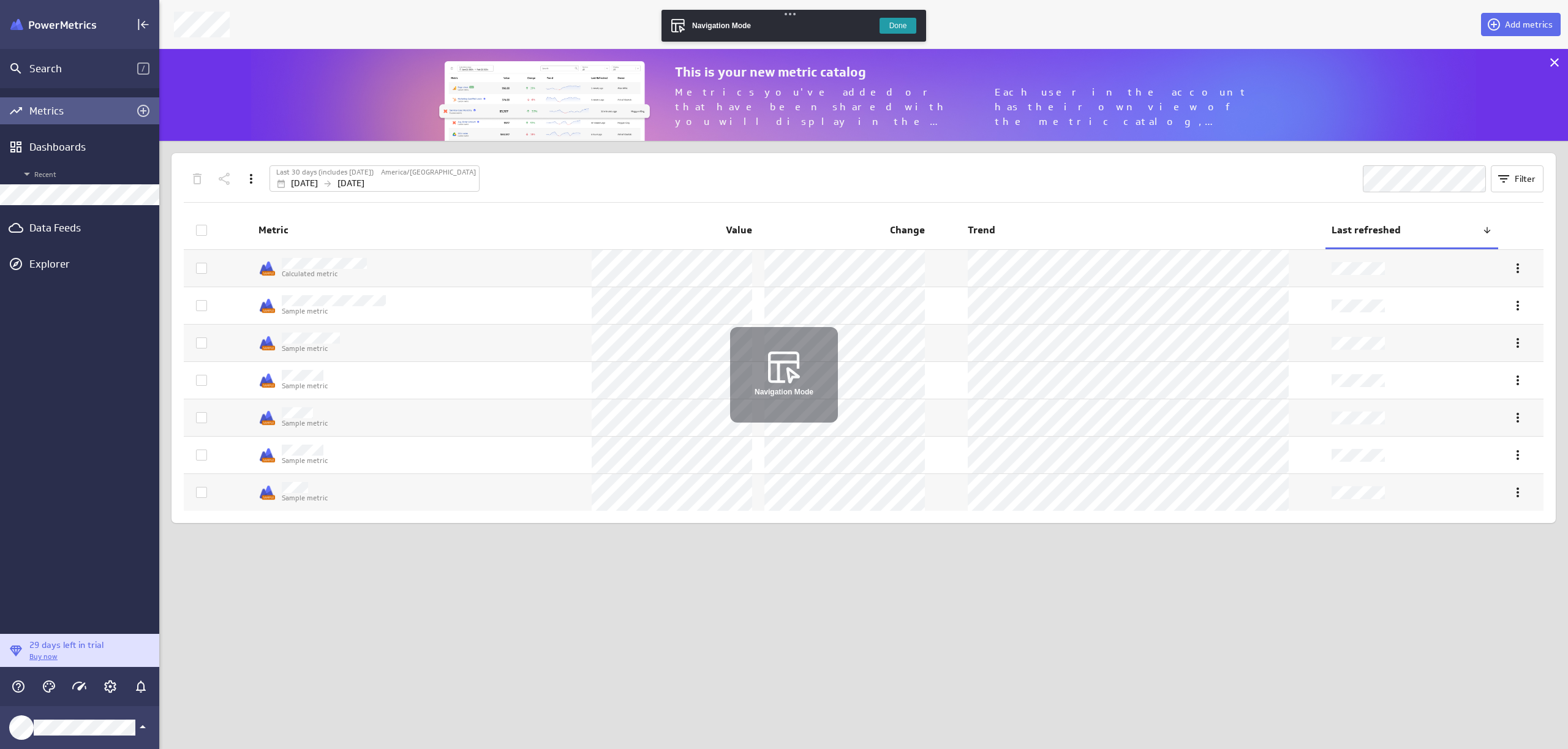
scroll to position [111, 1428]
click at [898, 24] on button "Done" at bounding box center [898, 26] width 37 height 16
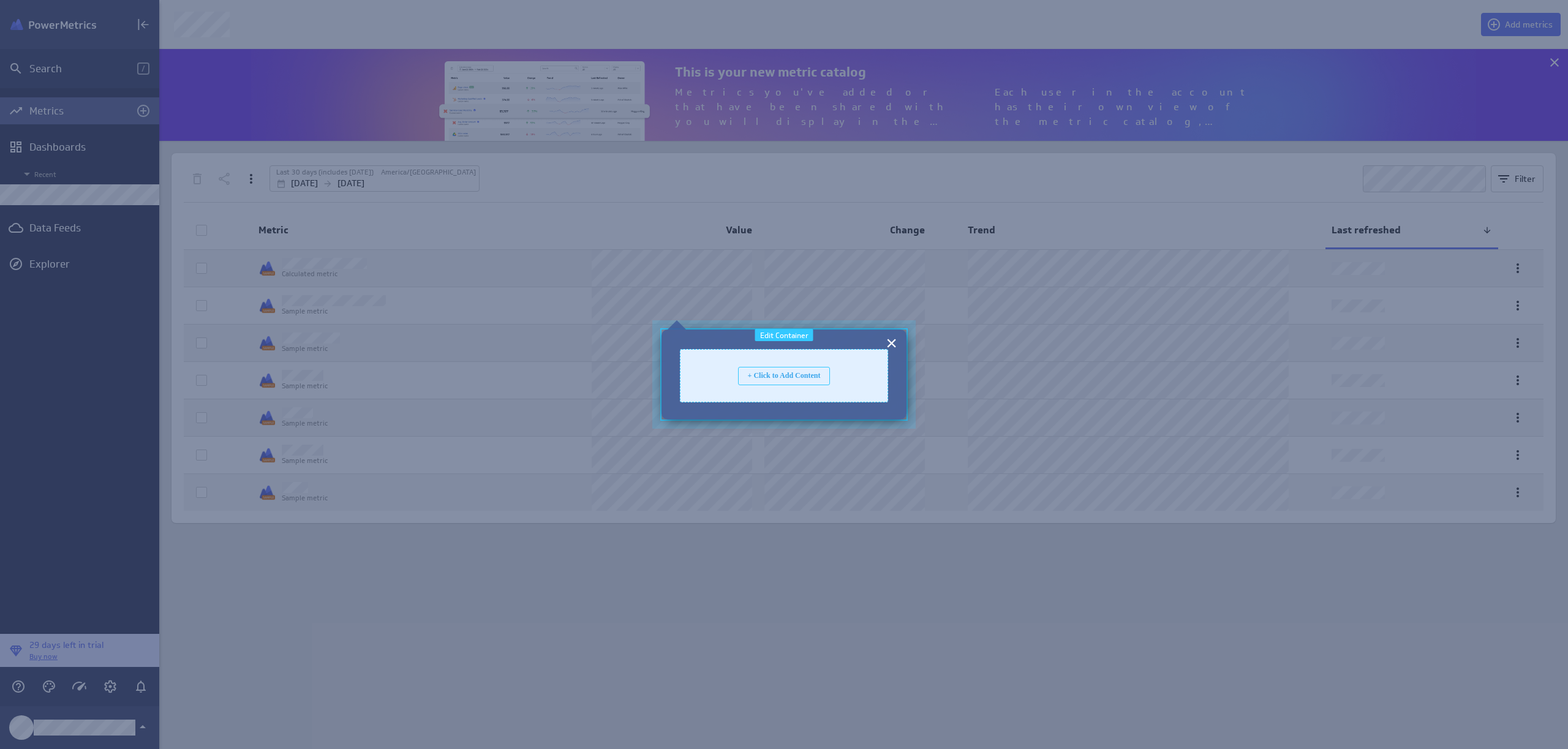
click at [747, 325] on div at bounding box center [784, 374] width 282 height 127
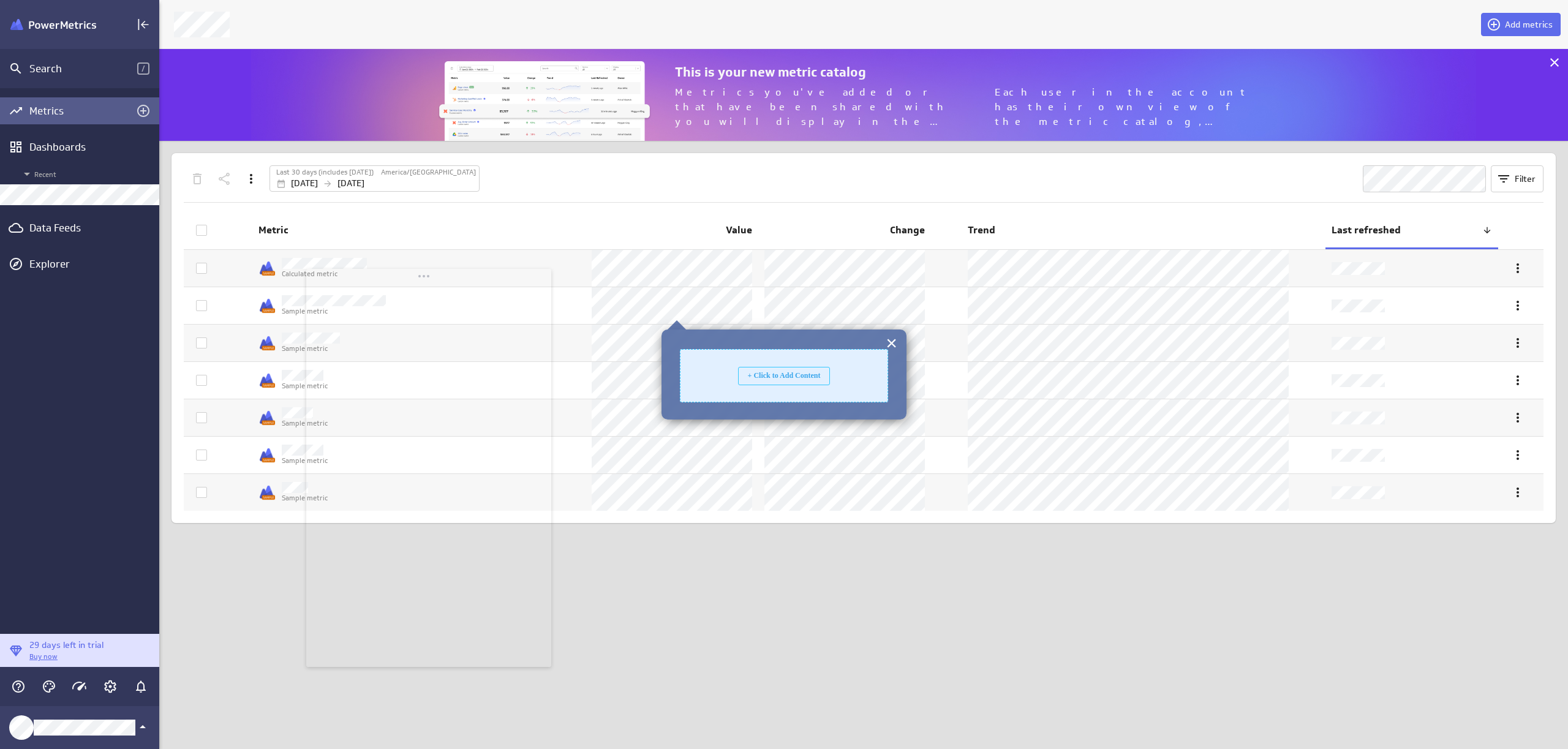
drag, startPoint x: 128, startPoint y: 112, endPoint x: 425, endPoint y: 279, distance: 340.7
click at [425, 279] on body "Search / Metrics Dashboards Recent Data Feeds Explorer 29 days left in trial Bu…" at bounding box center [784, 374] width 1568 height 749
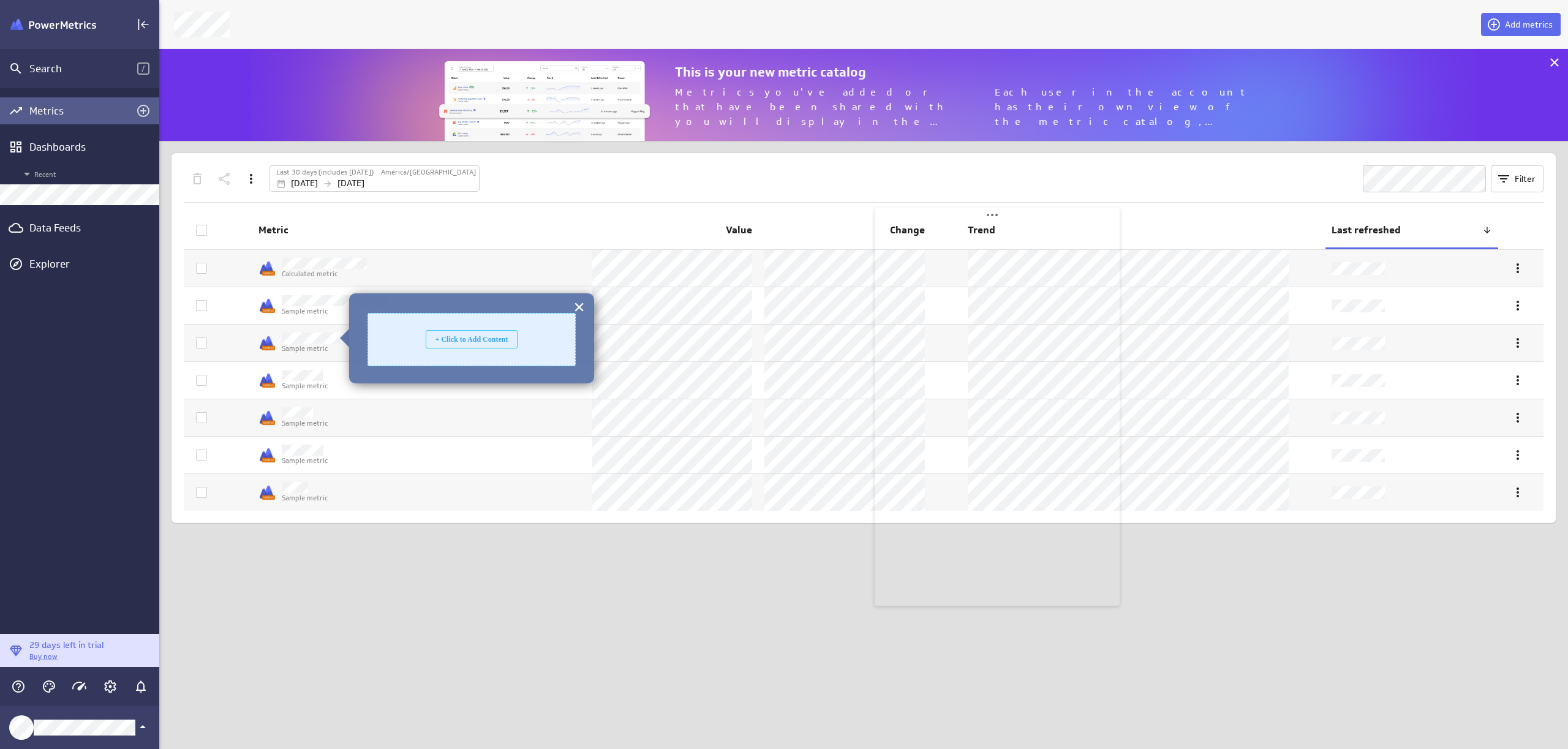
drag, startPoint x: 121, startPoint y: 71, endPoint x: 985, endPoint y: 209, distance: 875.0
click at [985, 209] on body "Search / Metrics Dashboards Recent Data Feeds Explorer 29 days left in trial Bu…" at bounding box center [784, 374] width 1568 height 749
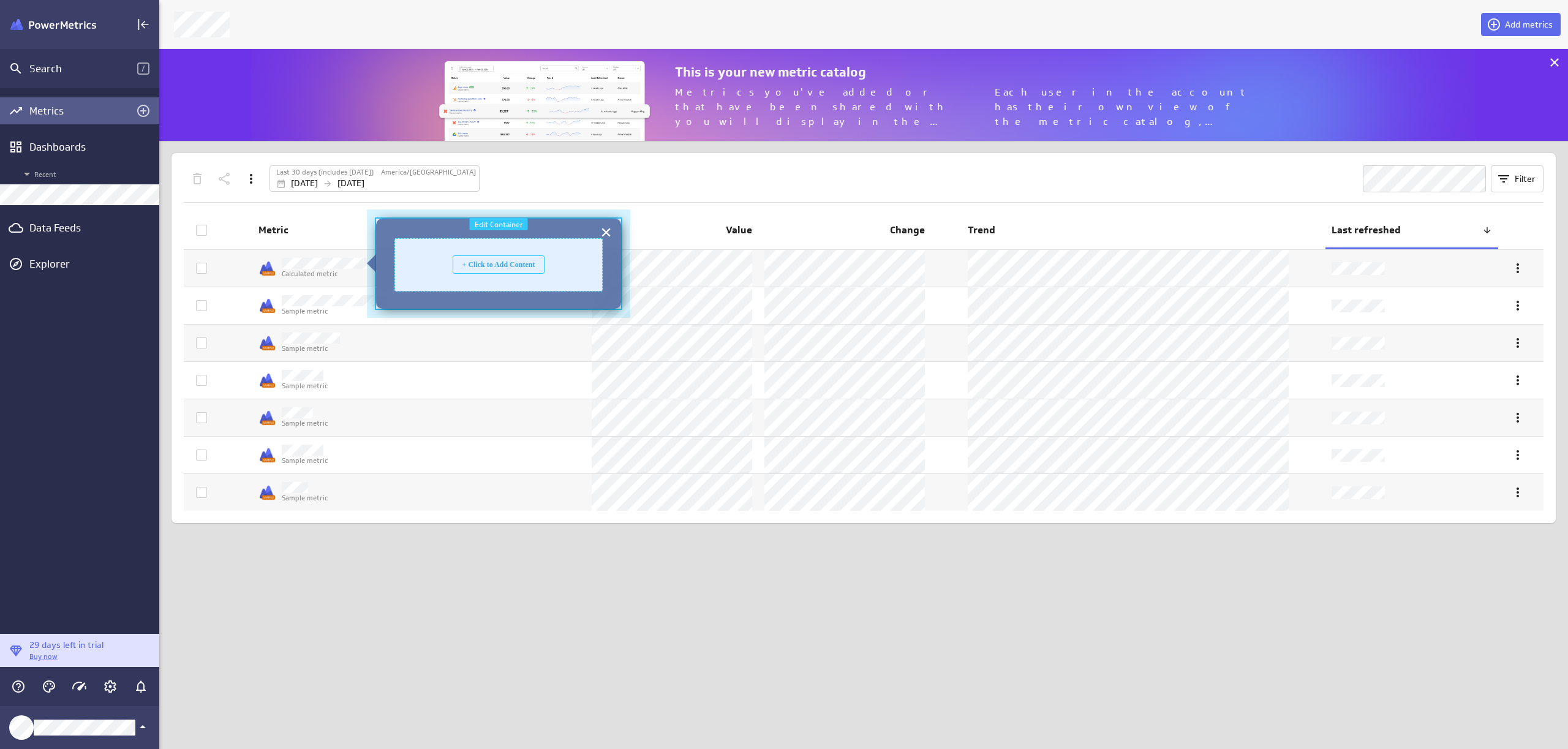
click at [504, 217] on div at bounding box center [499, 264] width 282 height 127
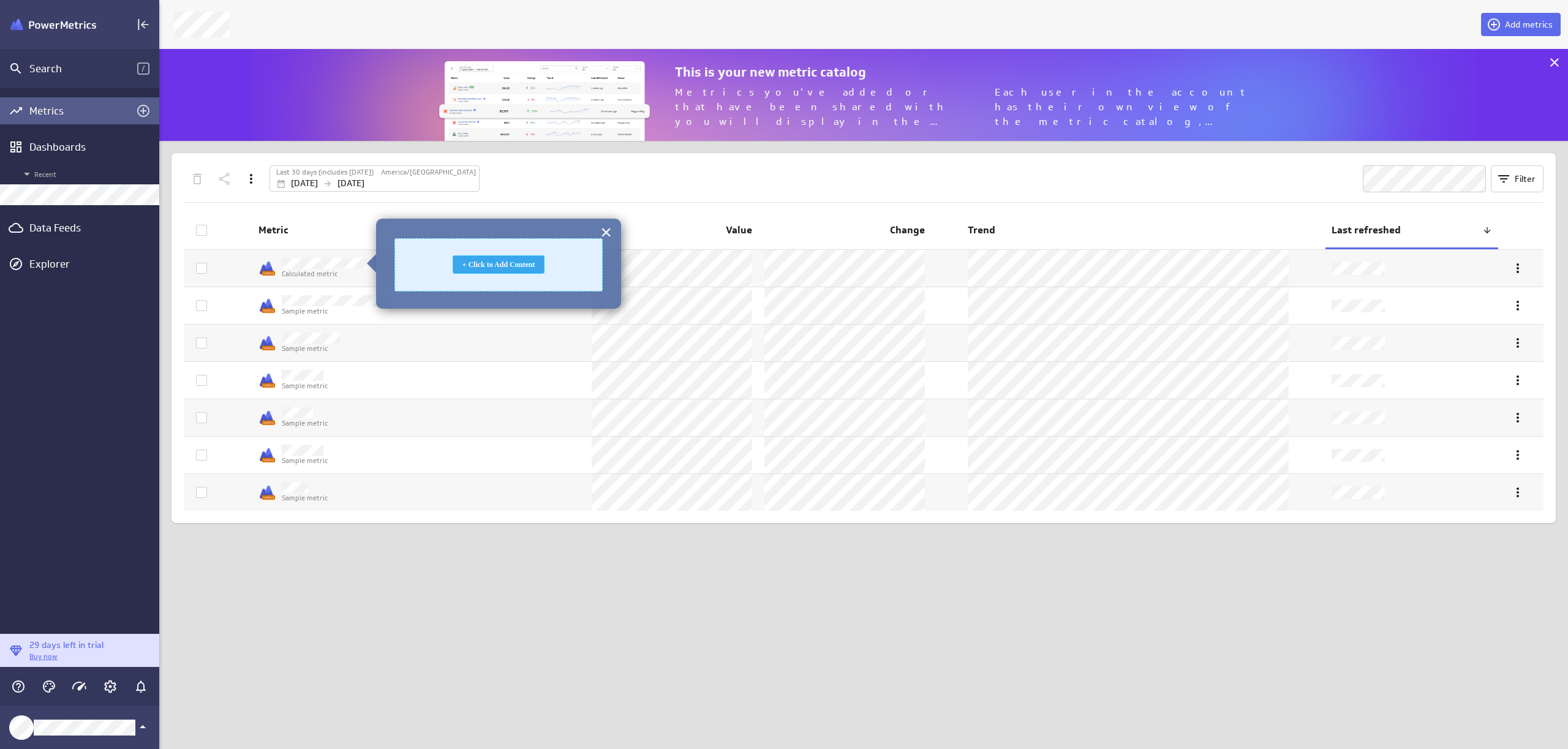
click at [528, 264] on div "+ Click to Add Content" at bounding box center [498, 264] width 92 height 18
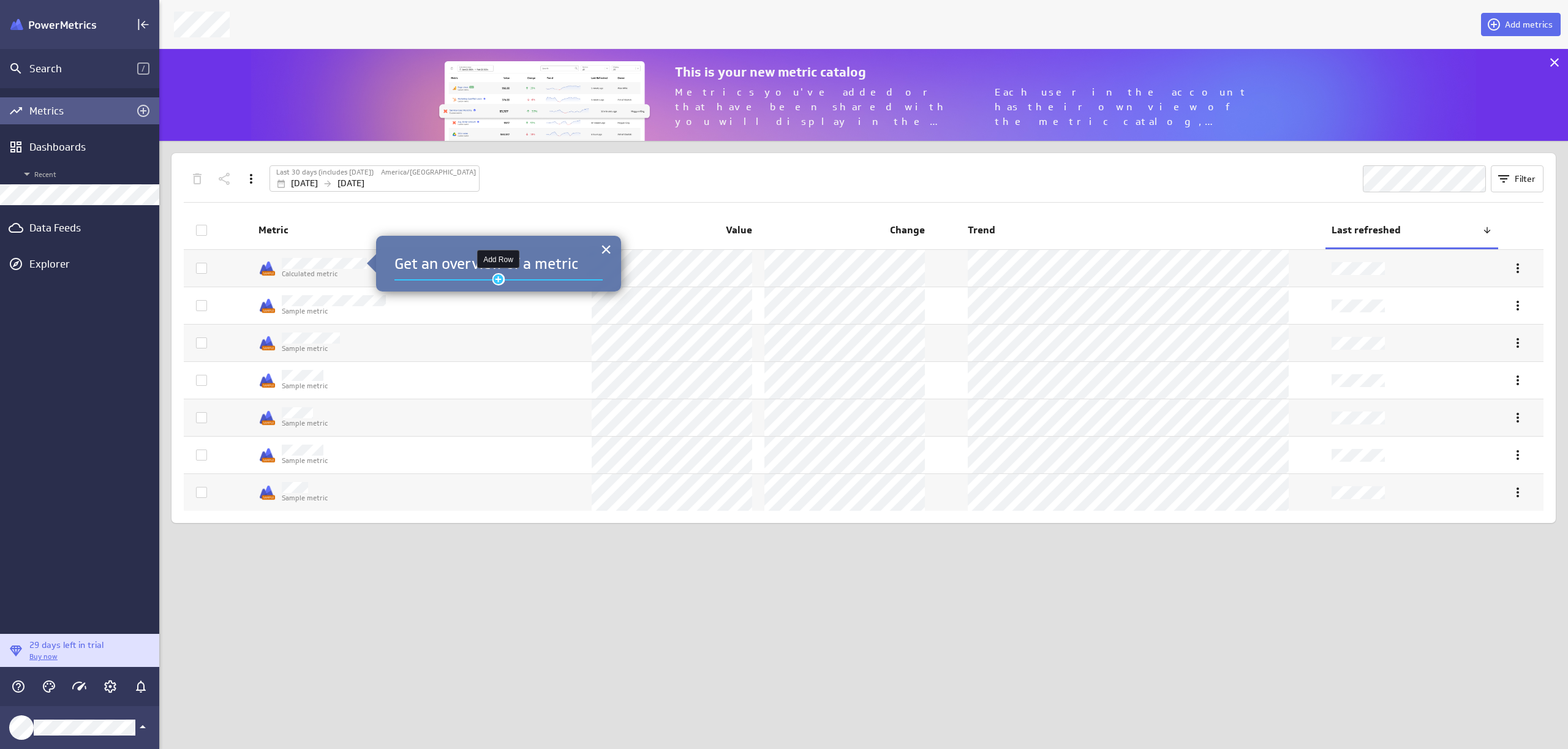
click at [496, 281] on div "Add Row" at bounding box center [499, 279] width 13 height 13
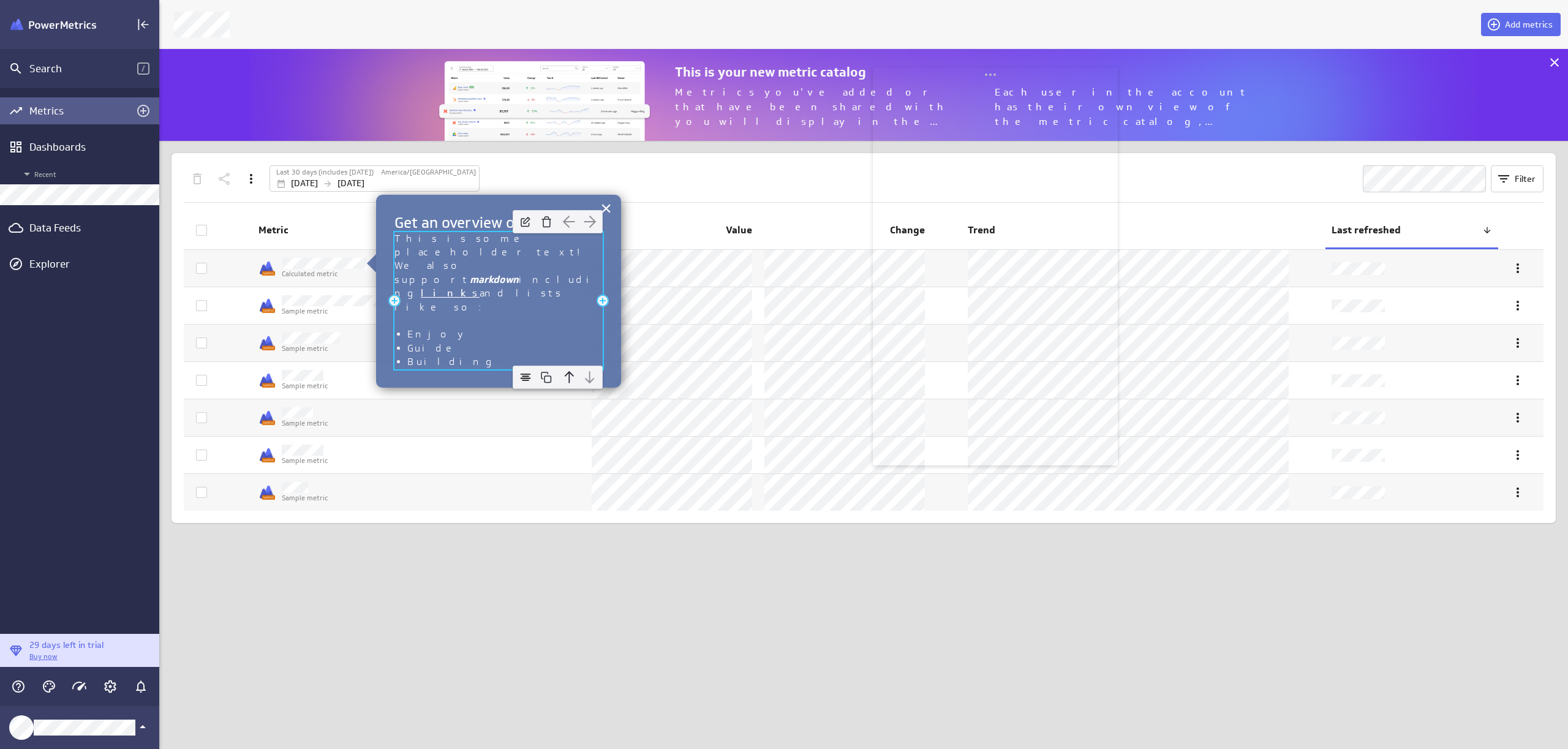
click at [529, 287] on span "and lists like so:" at bounding box center [482, 300] width 176 height 25
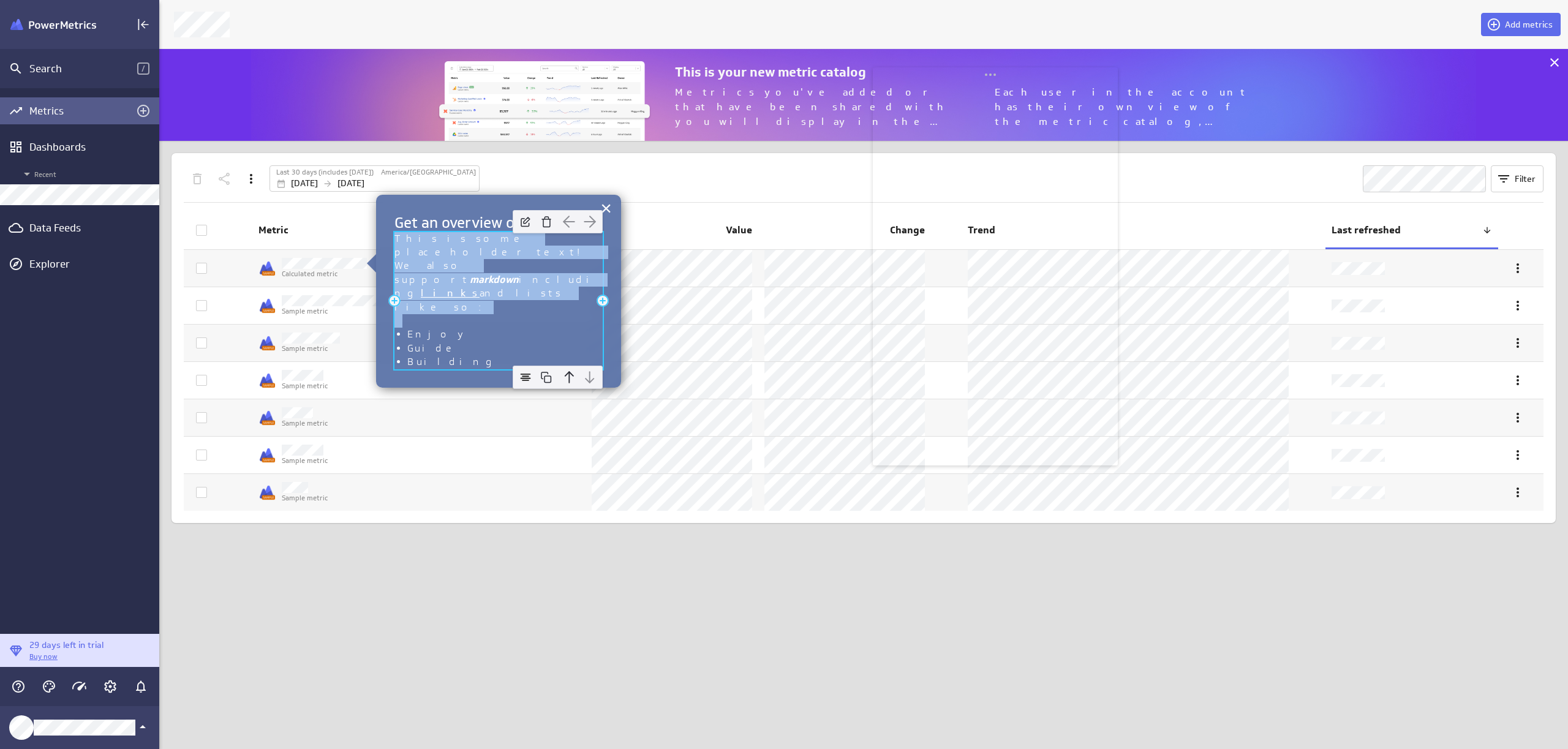
click at [529, 287] on span "and lists like so:" at bounding box center [482, 300] width 176 height 25
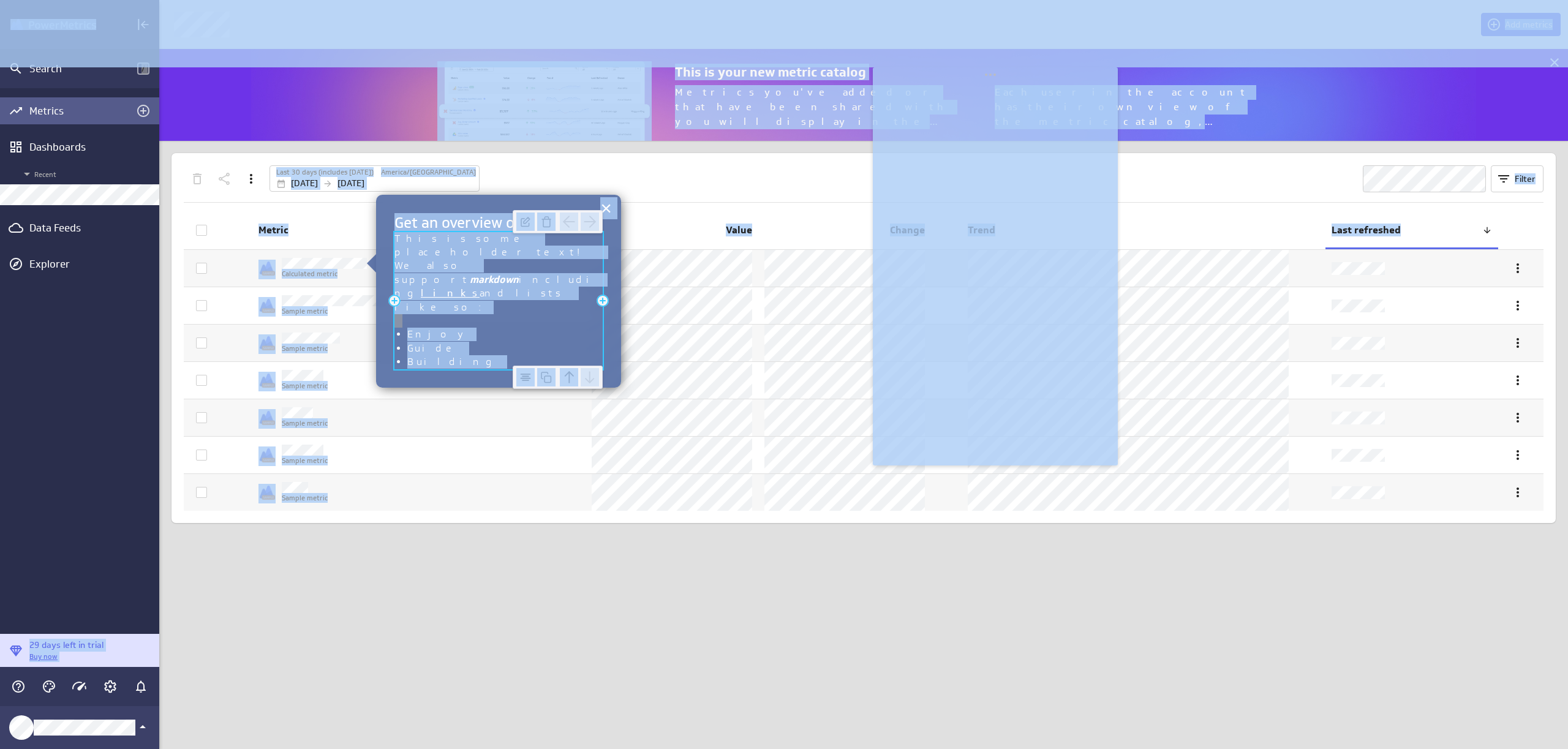
click at [567, 342] on li "Guide" at bounding box center [505, 349] width 195 height 13
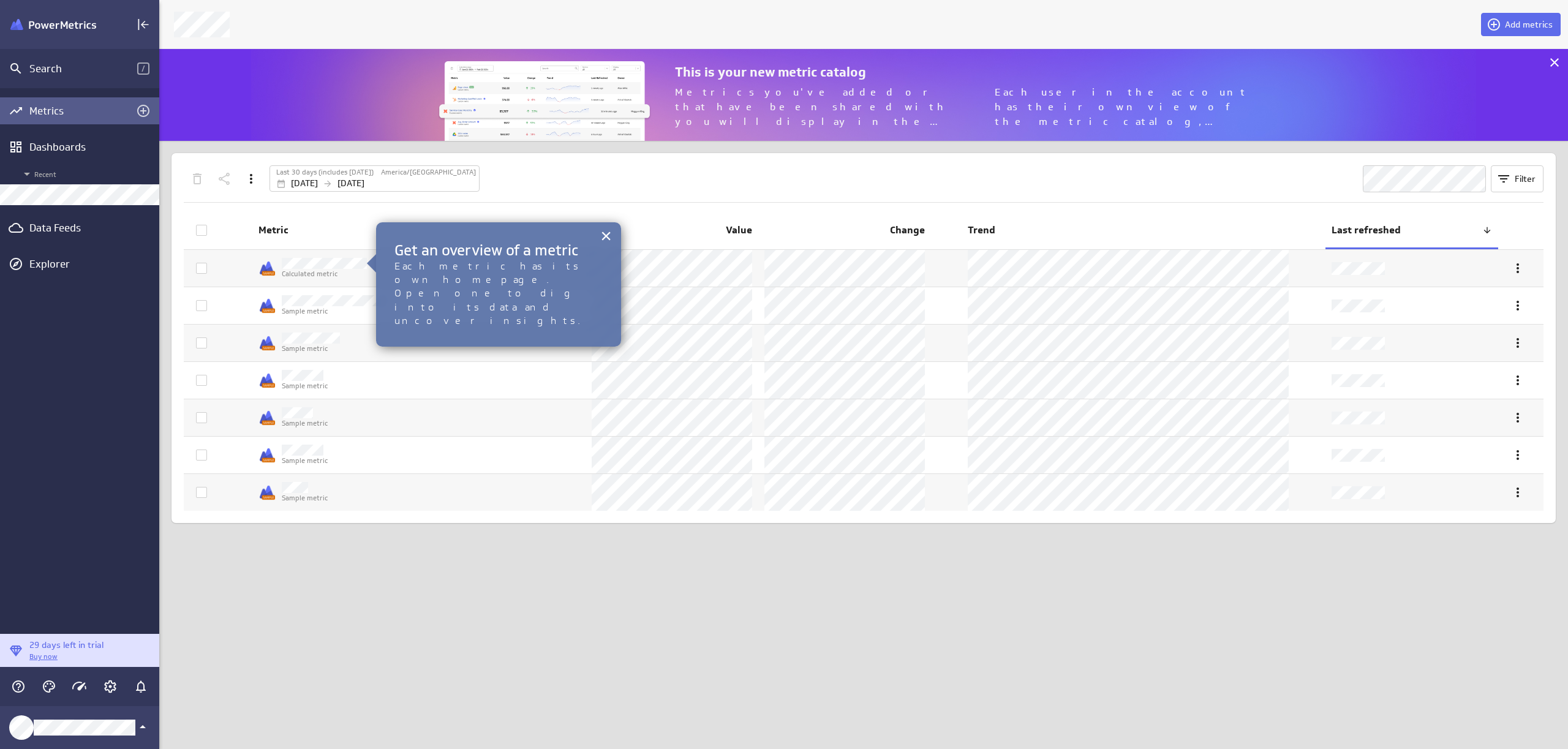
click at [483, 231] on div "× Add Row Get an overview of a metric Add Column Add Column Add Row Each metric…" at bounding box center [498, 285] width 245 height 124
click at [483, 220] on div at bounding box center [499, 264] width 282 height 120
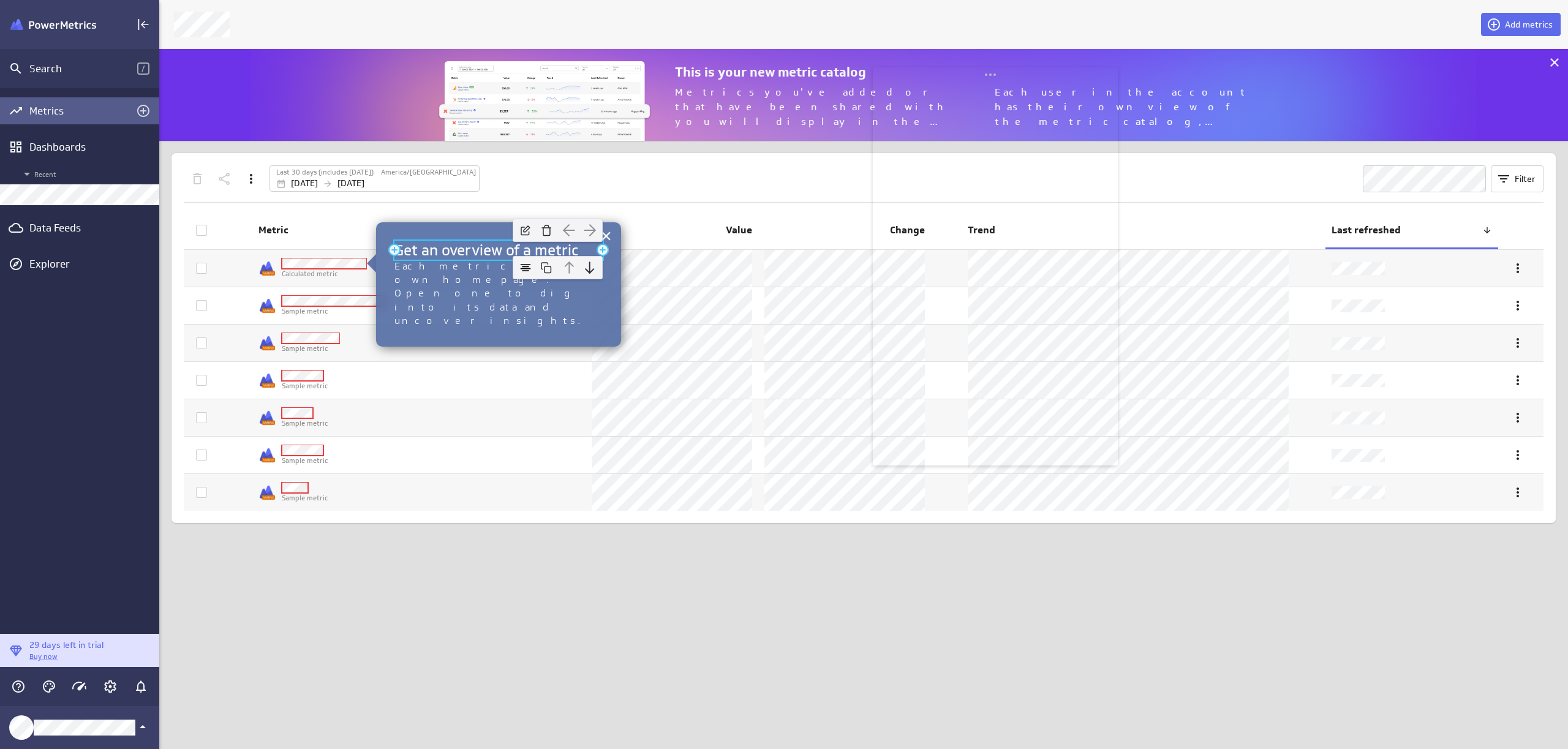
click at [491, 249] on h2 "Get an overview of a metric" at bounding box center [498, 250] width 208 height 19
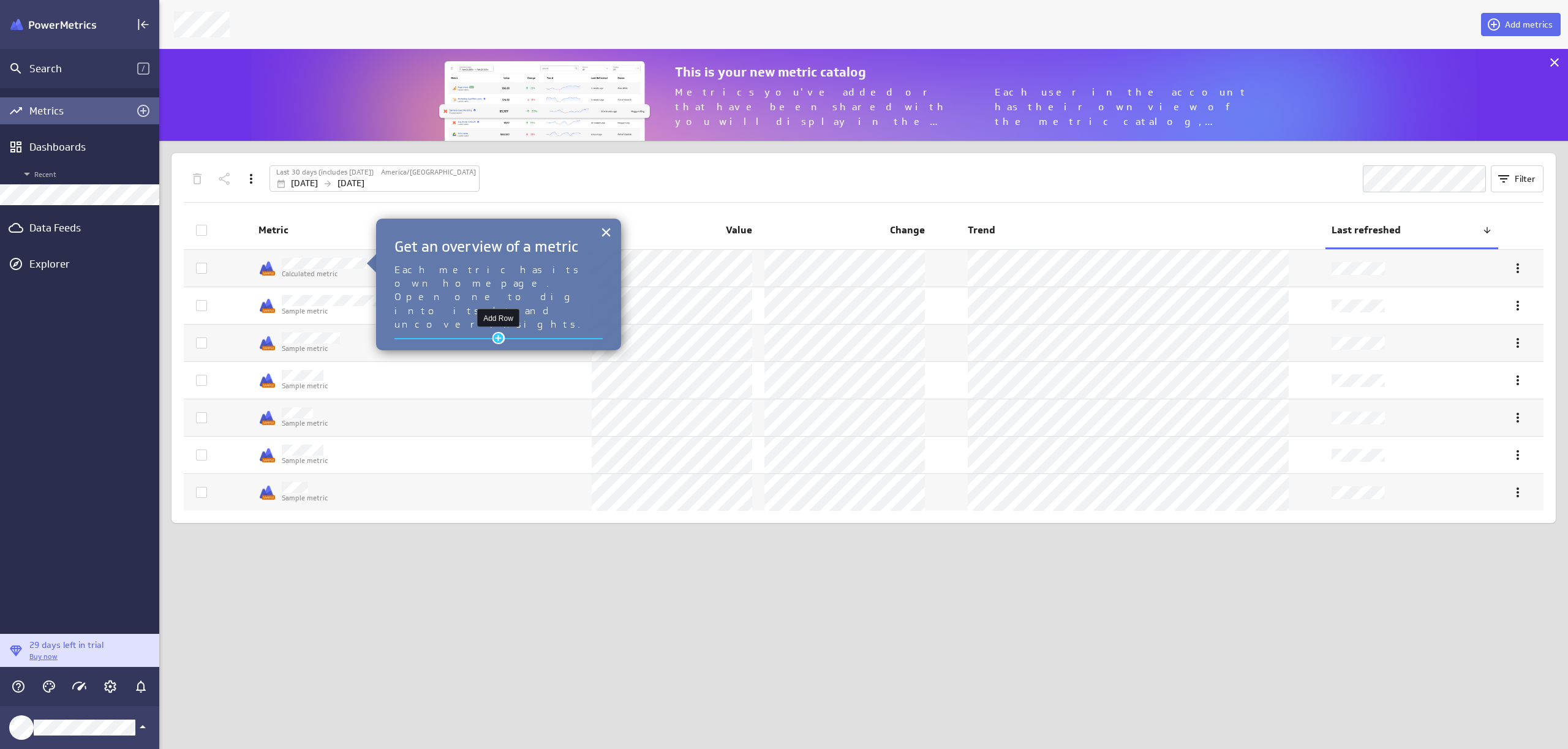
click at [497, 332] on div "Add Row" at bounding box center [499, 338] width 13 height 13
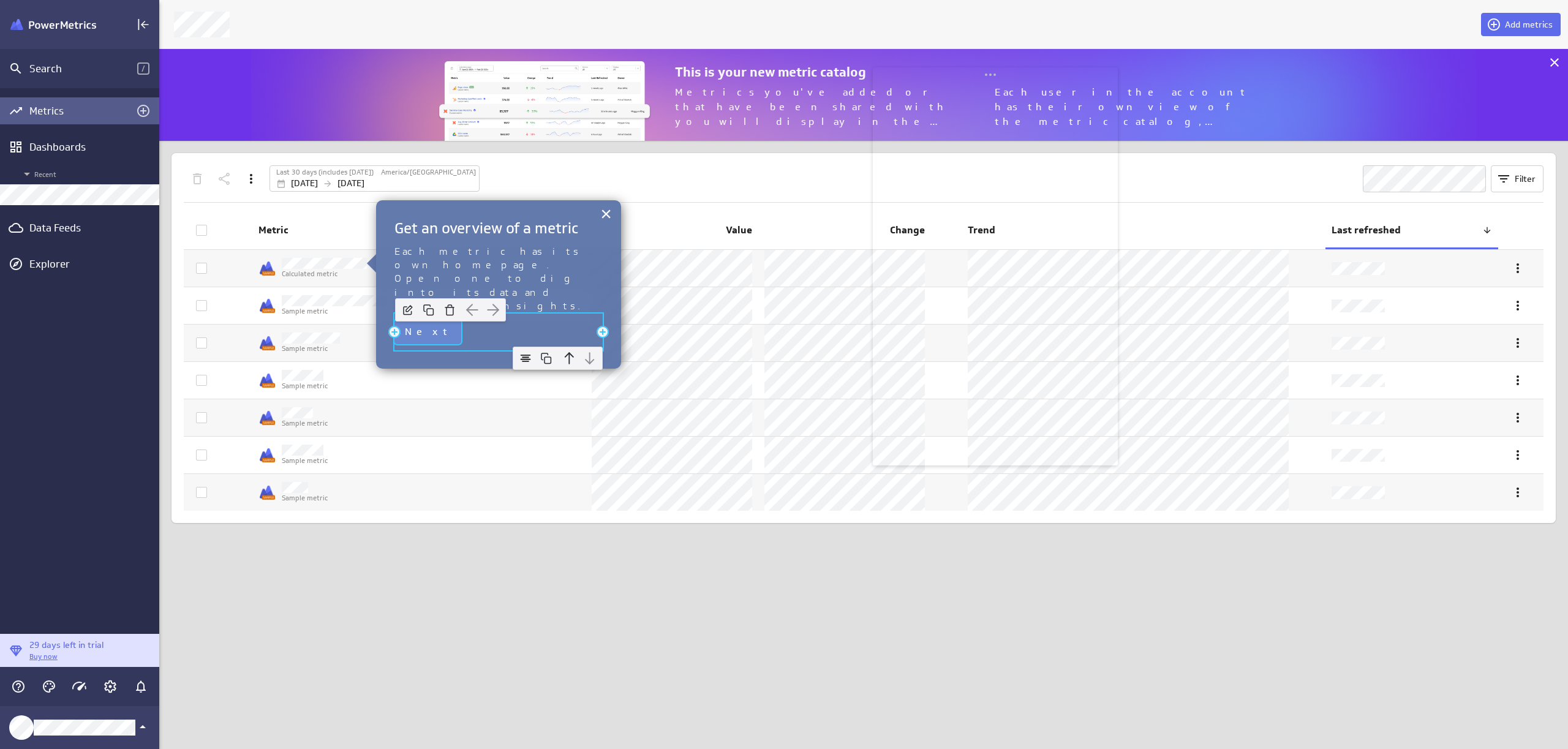
click at [415, 319] on button "Next" at bounding box center [427, 331] width 67 height 24
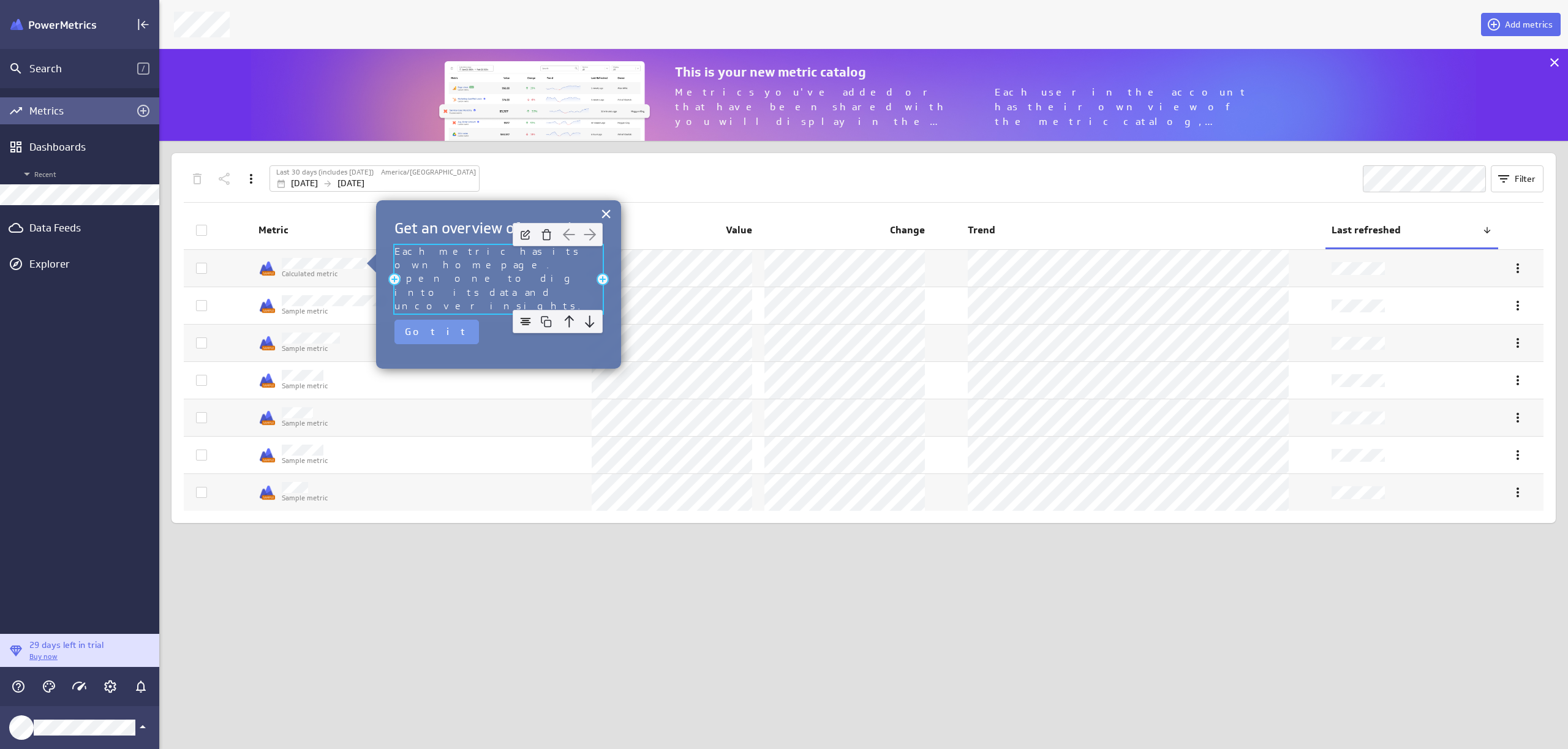
click at [469, 256] on p "Each metric has its own homepage. Open one to dig into its data and uncover ins…" at bounding box center [498, 279] width 208 height 68
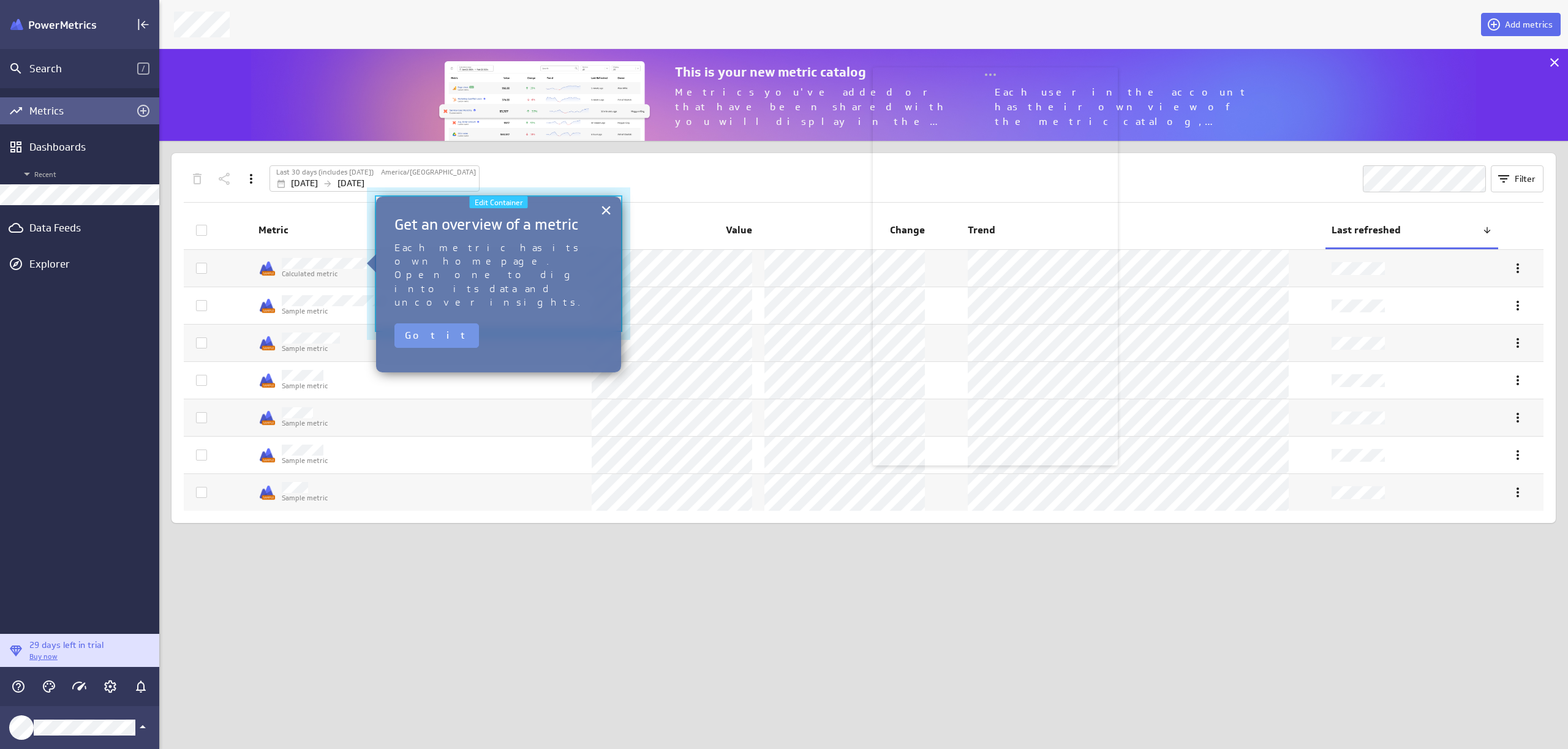
click at [529, 191] on div at bounding box center [499, 264] width 282 height 171
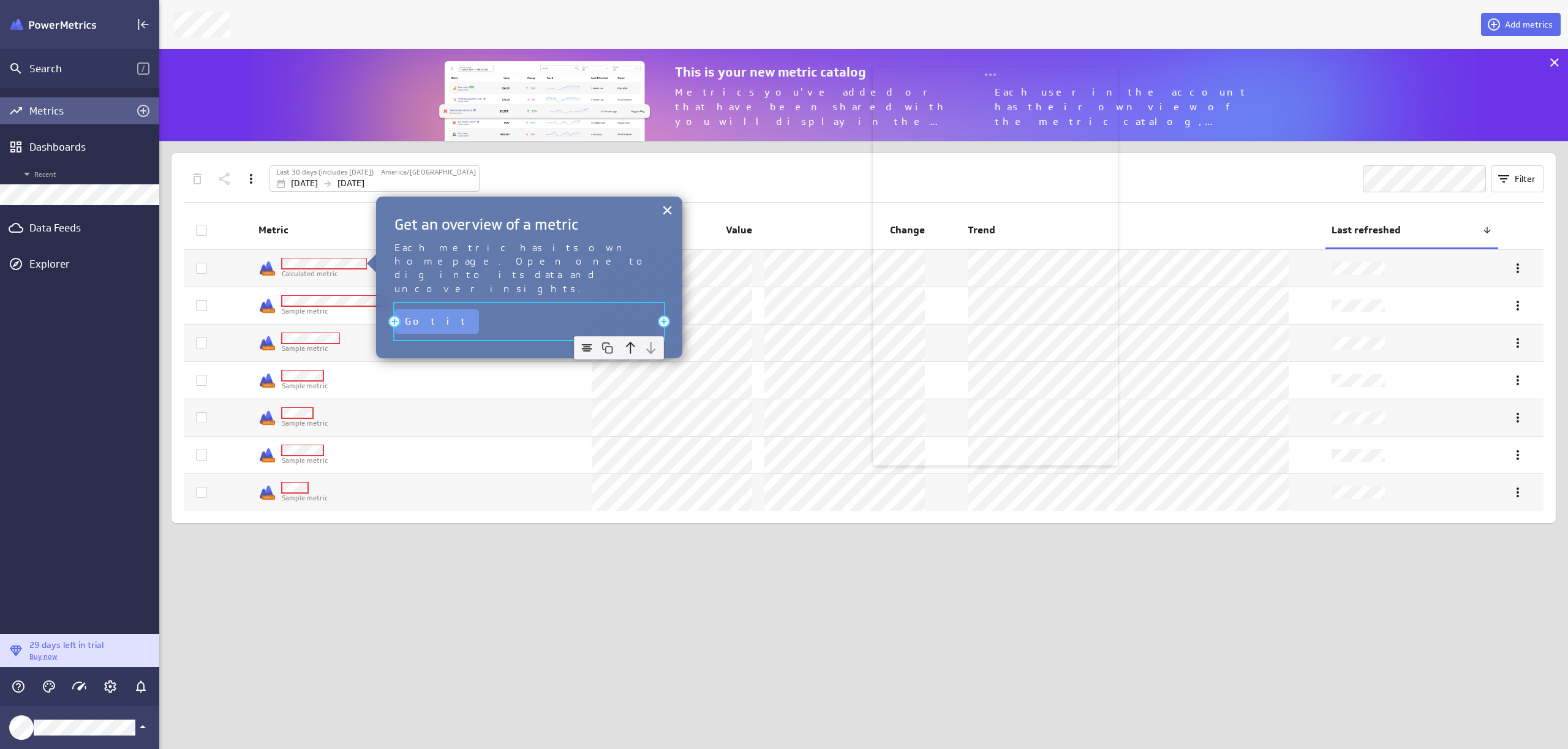
click at [483, 303] on div "Got it" at bounding box center [529, 321] width 270 height 37
click at [589, 339] on img at bounding box center [586, 348] width 18 height 18
click at [541, 303] on div "Got it" at bounding box center [529, 321] width 270 height 37
click at [591, 339] on img at bounding box center [586, 348] width 18 height 18
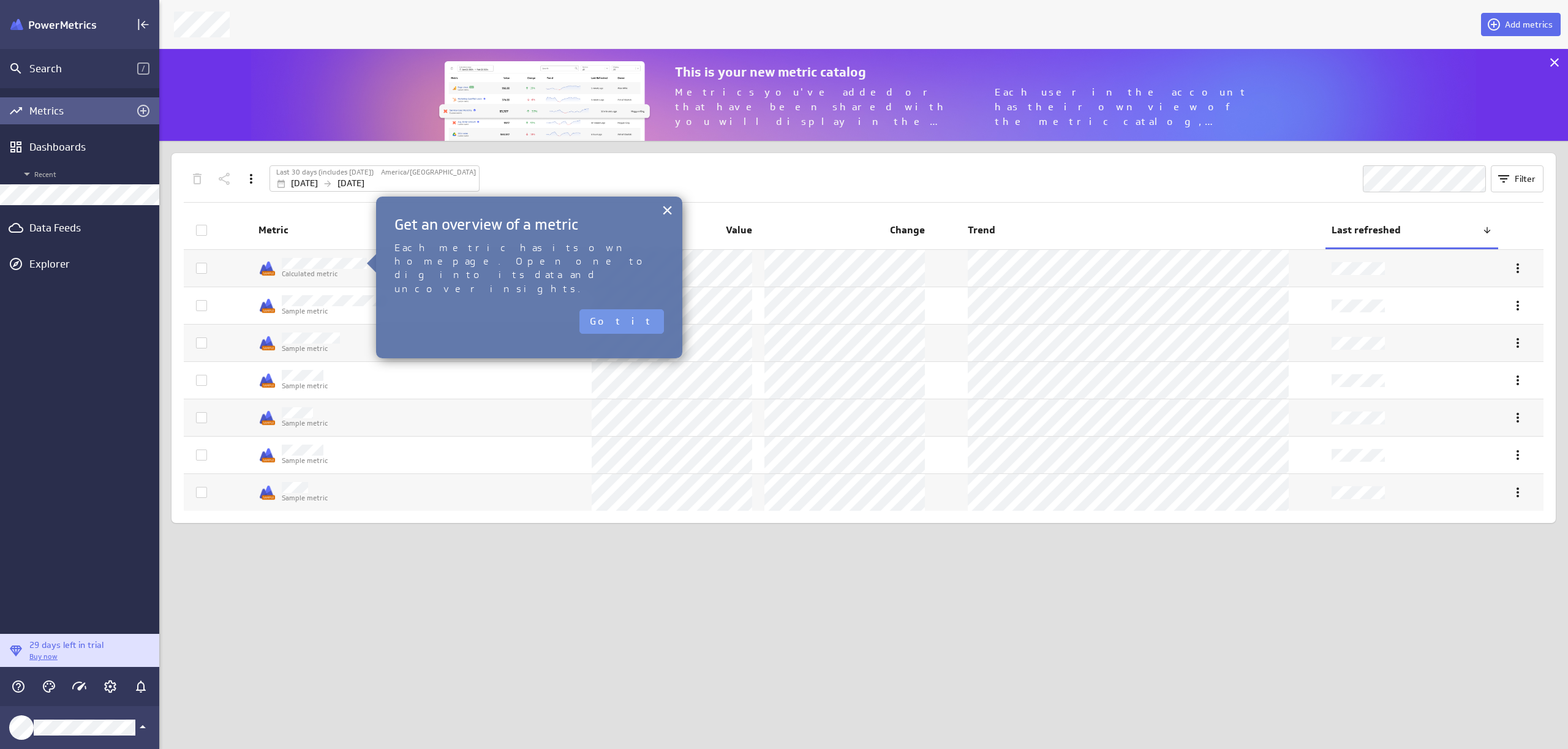
click at [522, 202] on div "× Add Row Get an overview of a metric Add Column Add Column Add Row Each metric…" at bounding box center [529, 278] width 306 height 162
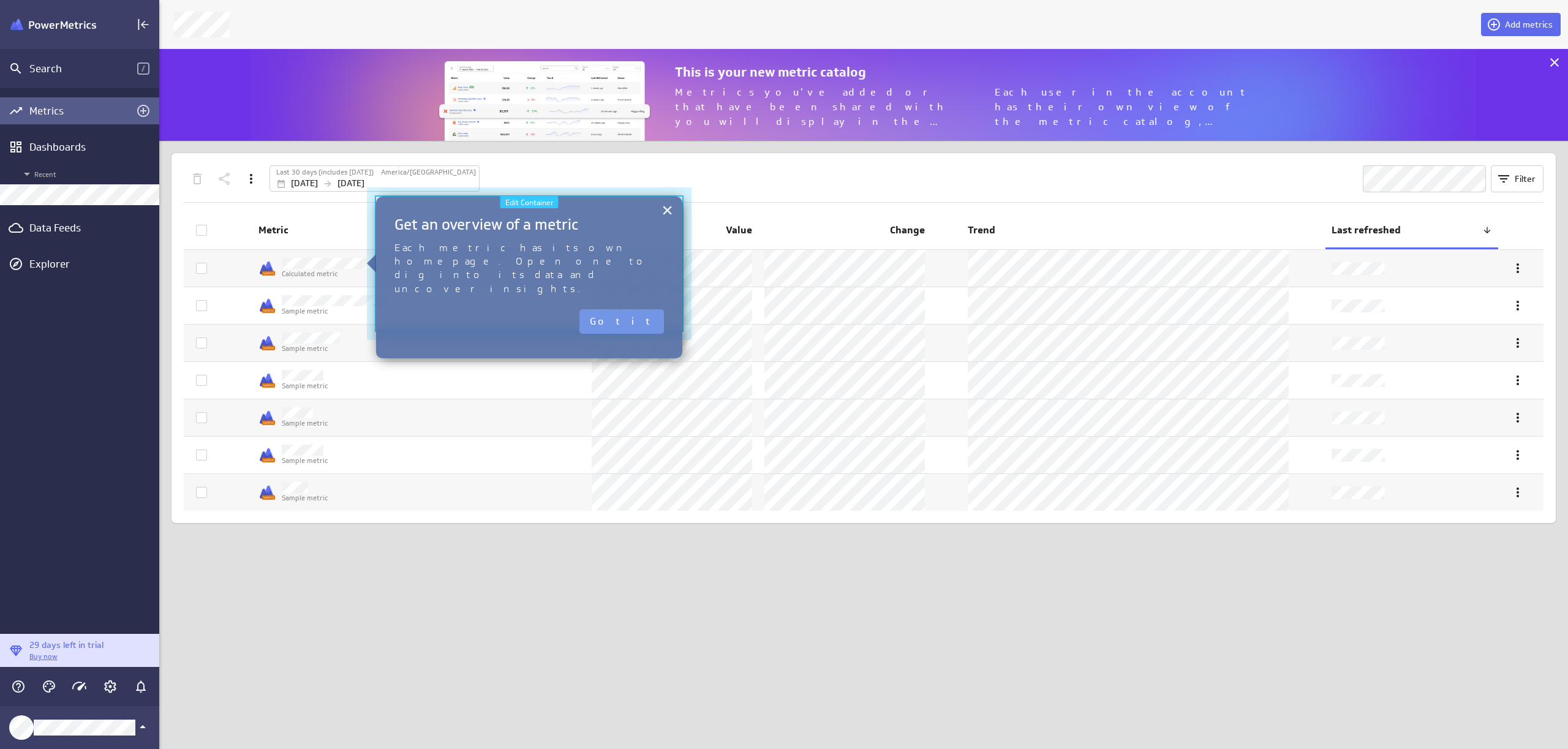
click at [520, 190] on div at bounding box center [529, 264] width 343 height 171
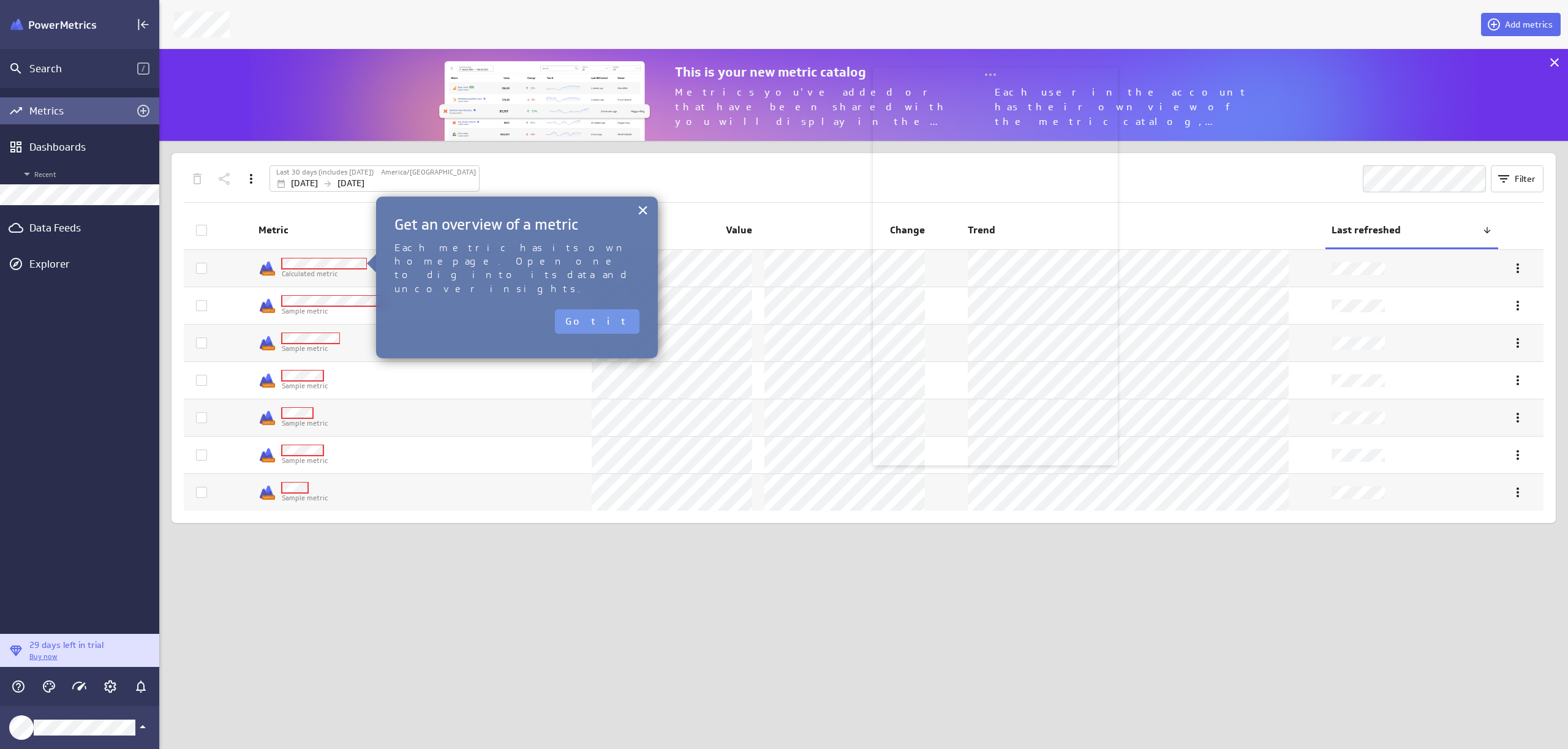
click at [788, 577] on div "Add metrics This is your new metric catalog Metrics you've added or that have b…" at bounding box center [863, 374] width 1409 height 749
click at [785, 608] on div "Add metrics This is your new metric catalog Metrics you've added or that have b…" at bounding box center [863, 374] width 1409 height 749
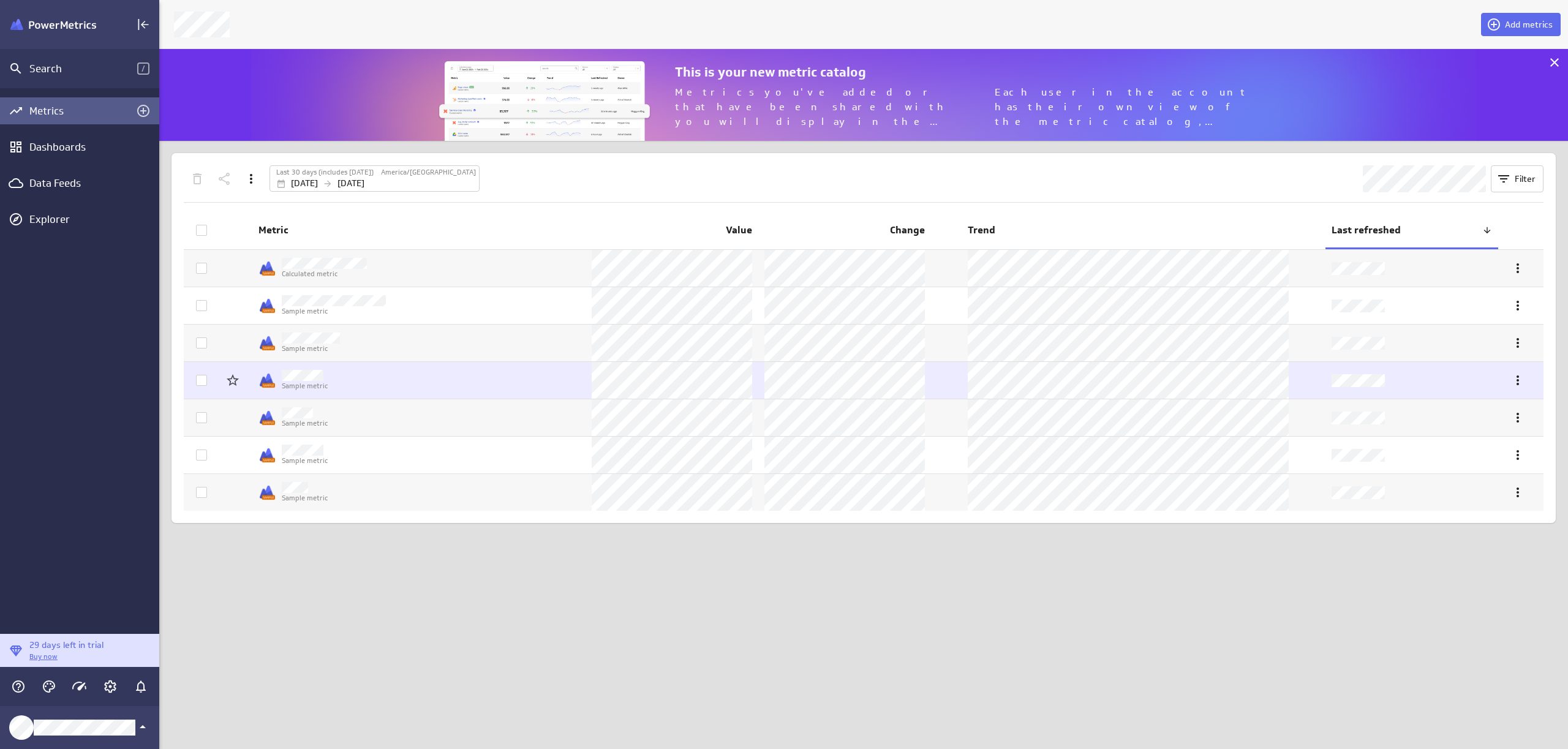
scroll to position [768, 1428]
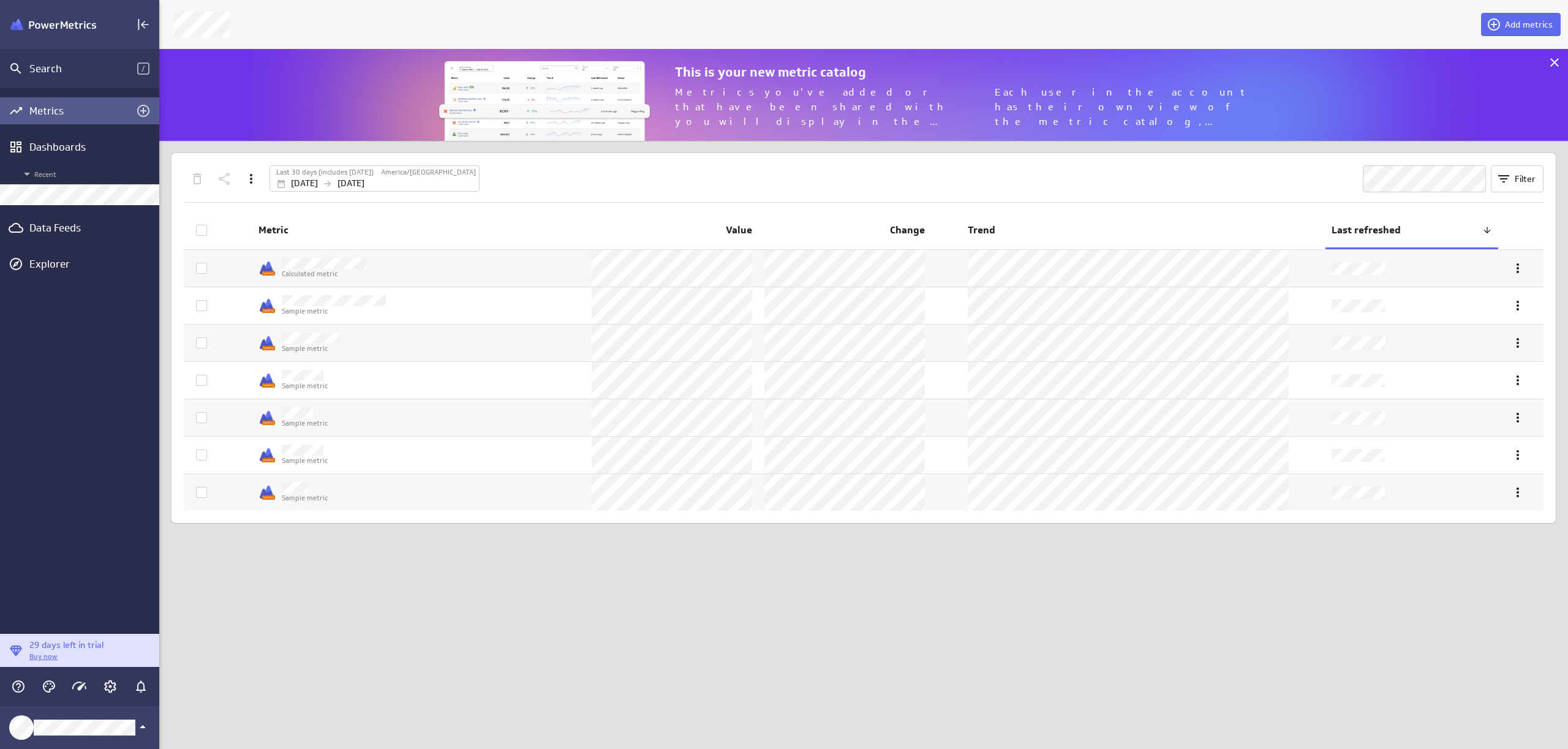
scroll to position [111, 1428]
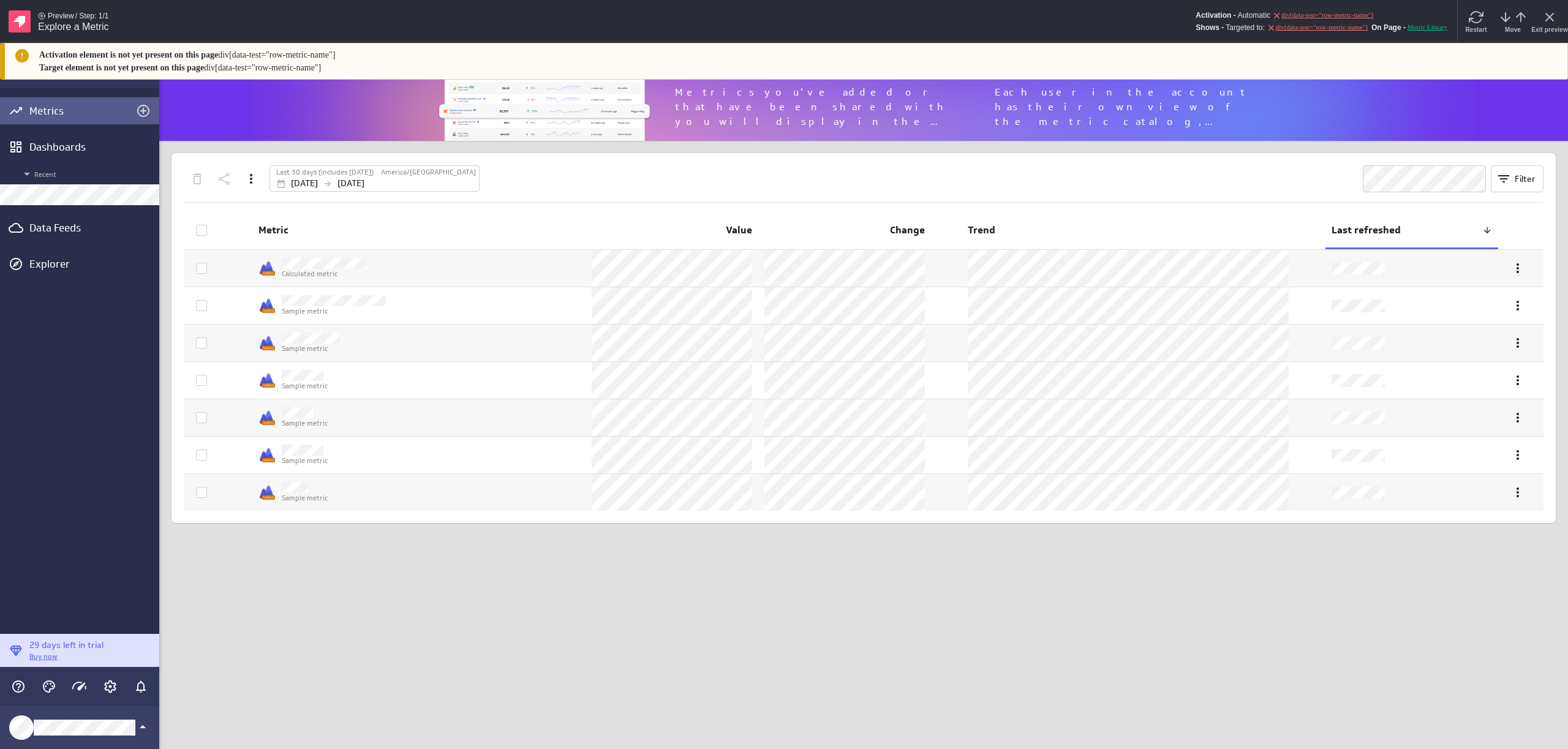
scroll to position [111, 1428]
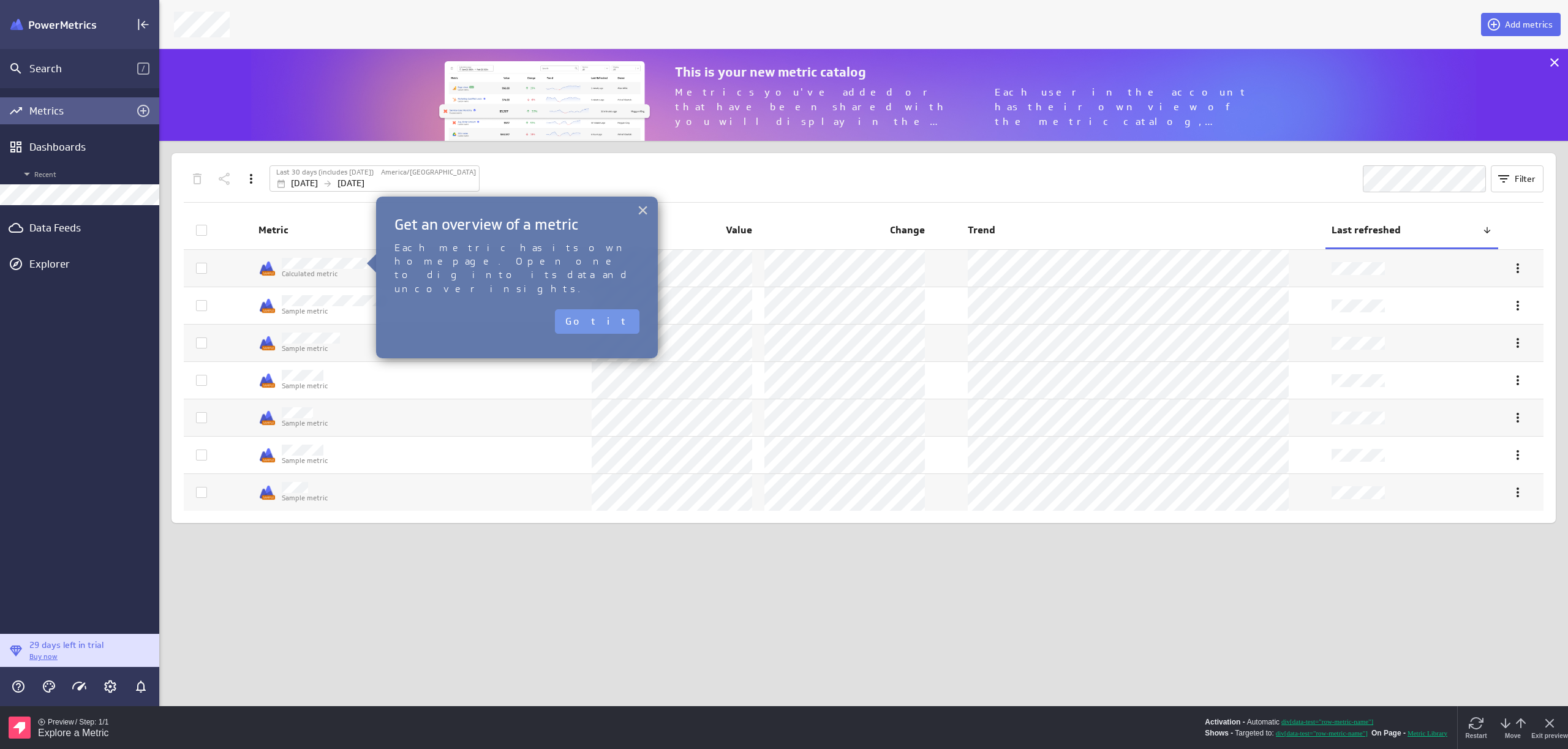
click at [644, 208] on button "×" at bounding box center [643, 210] width 12 height 20
